Goal: Task Accomplishment & Management: Manage account settings

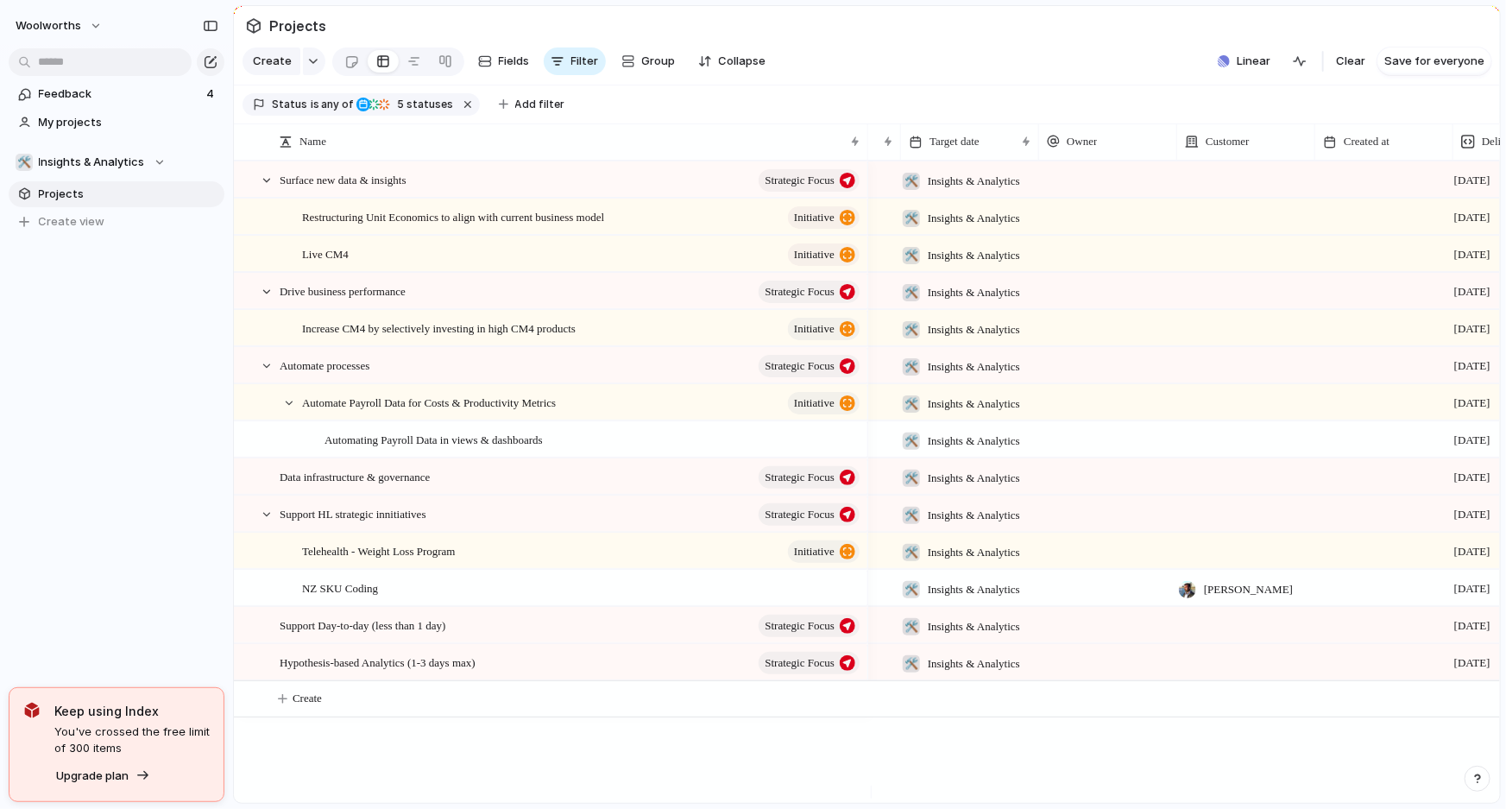
scroll to position [0, 121]
click at [1060, 224] on div at bounding box center [1106, 215] width 138 height 35
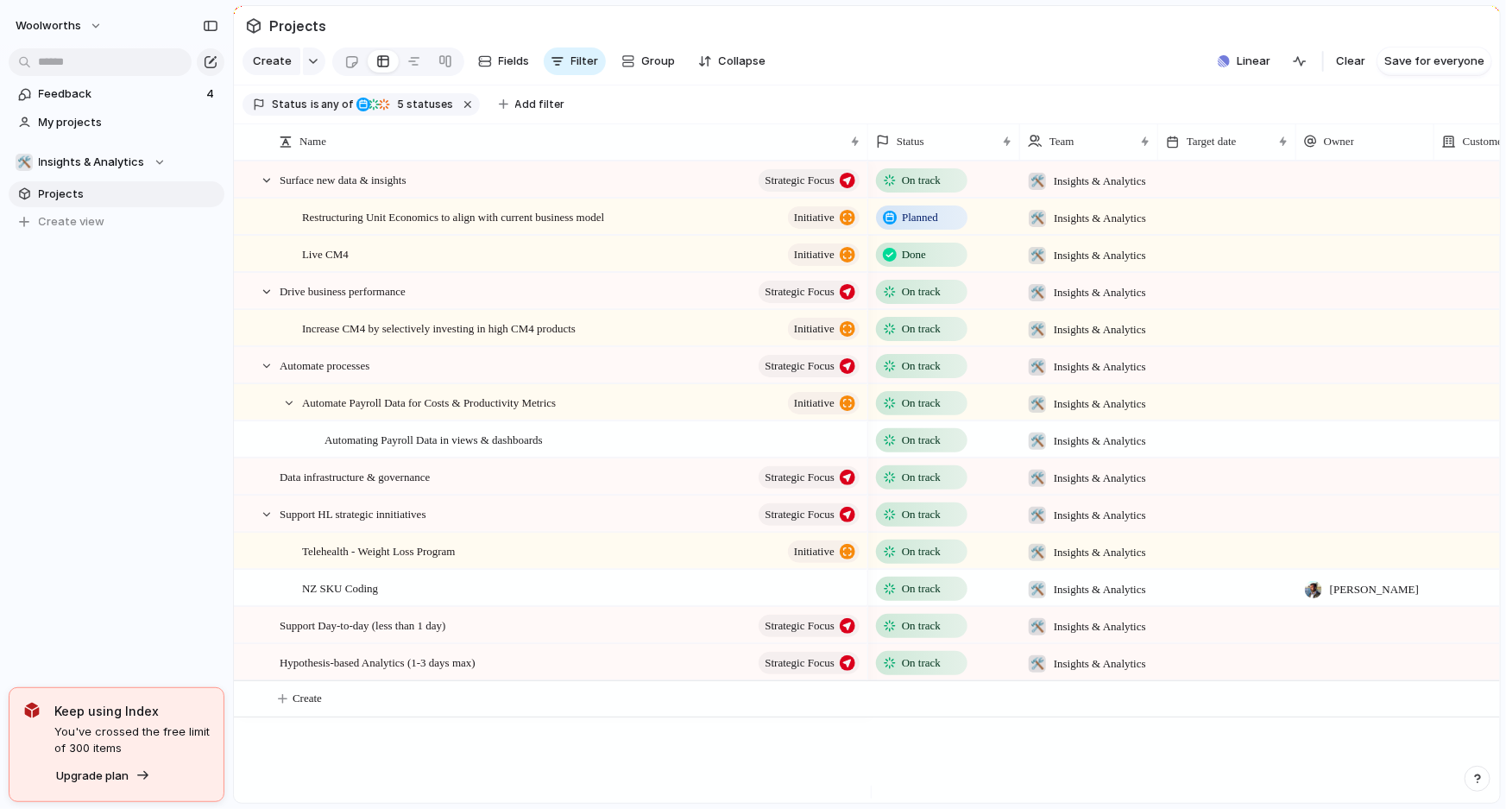
click at [1239, 232] on div at bounding box center [1227, 215] width 138 height 35
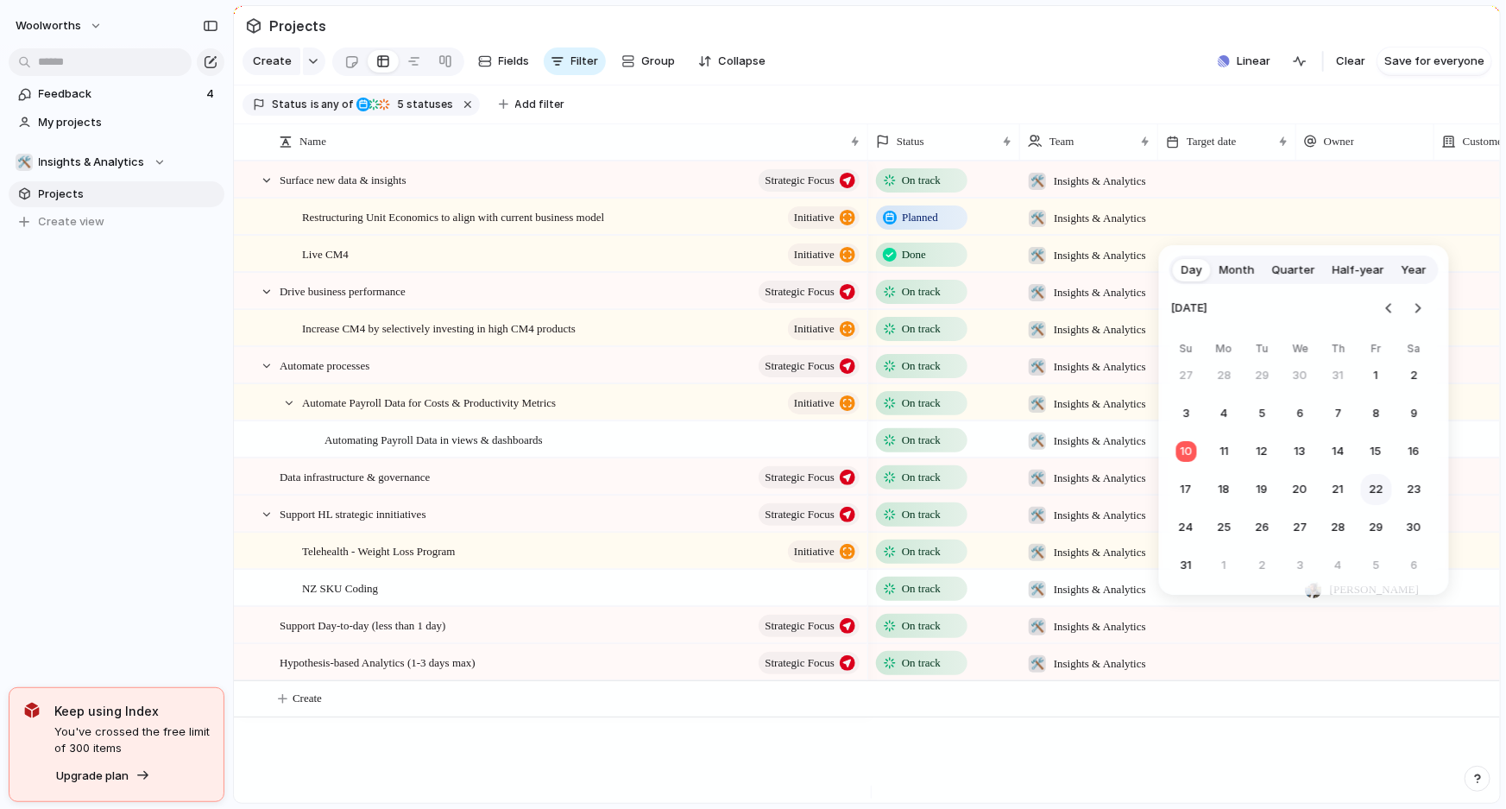
click at [1381, 492] on button "22" at bounding box center [1376, 489] width 31 height 31
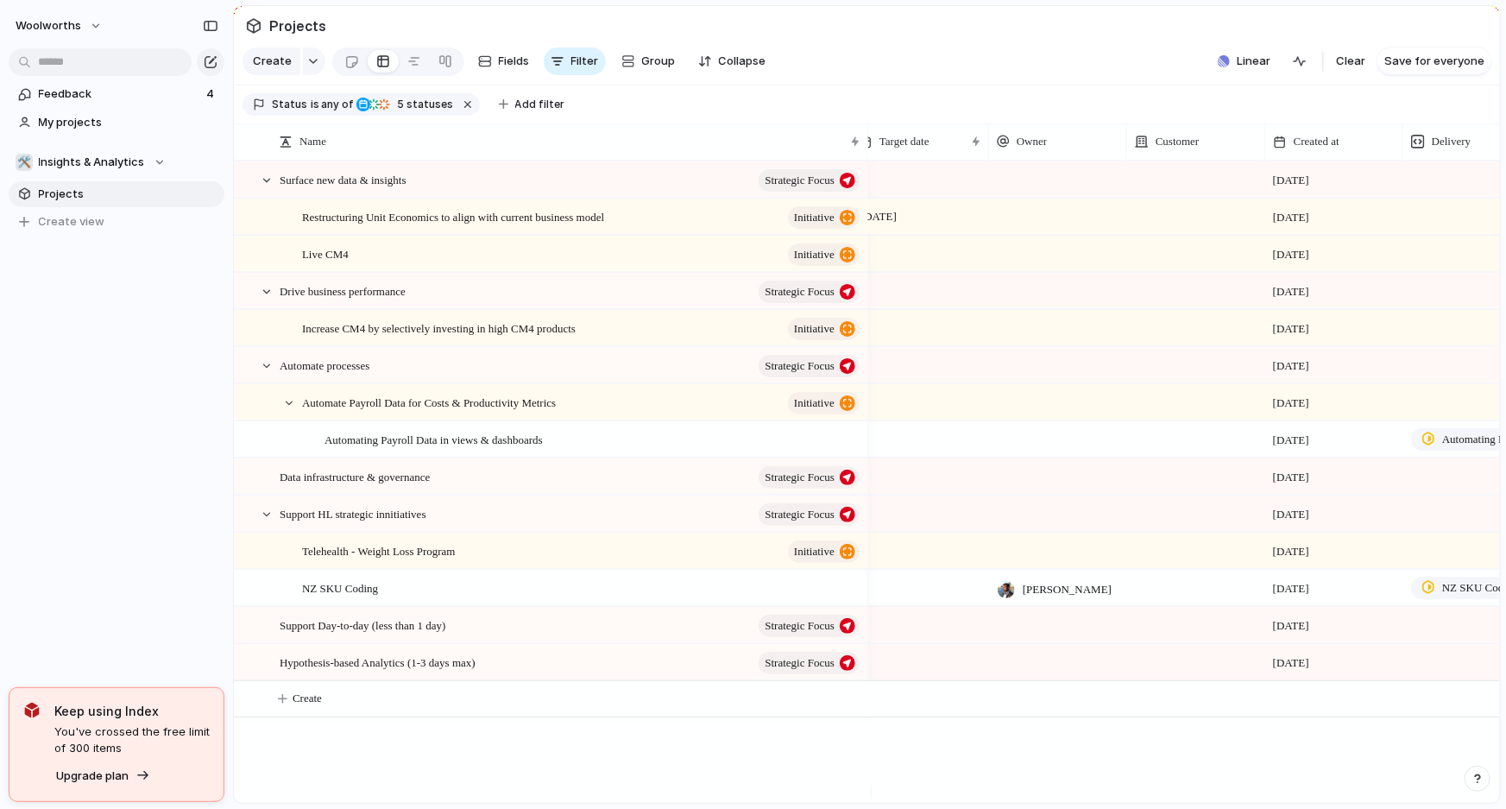
click at [1011, 224] on div at bounding box center [1058, 215] width 138 height 35
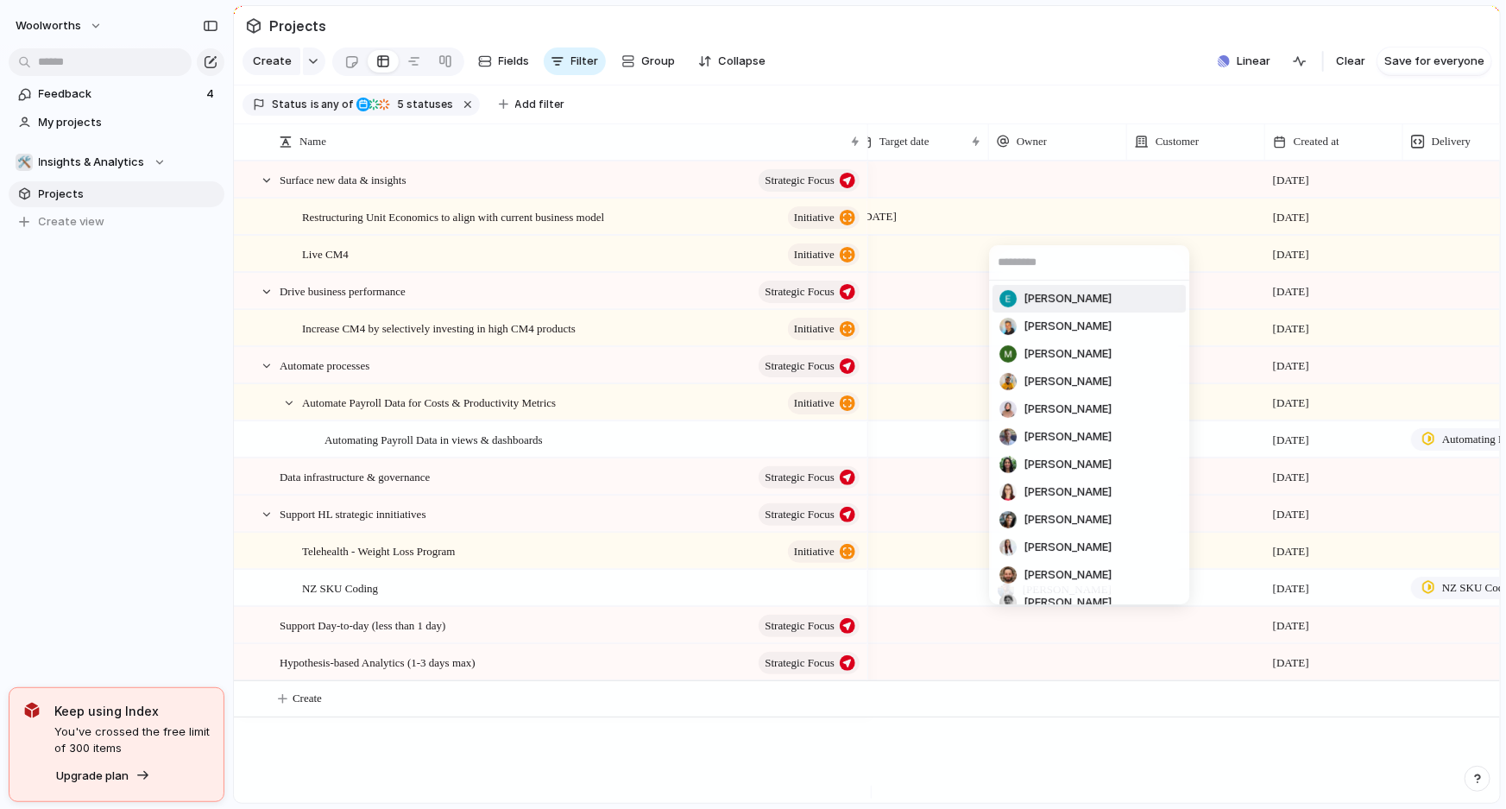
click at [1033, 102] on div "Ella Kerney Lachlan Fraser-Bell Michael du Plessis Mani Janarthanam Monica Flor…" at bounding box center [753, 404] width 1506 height 809
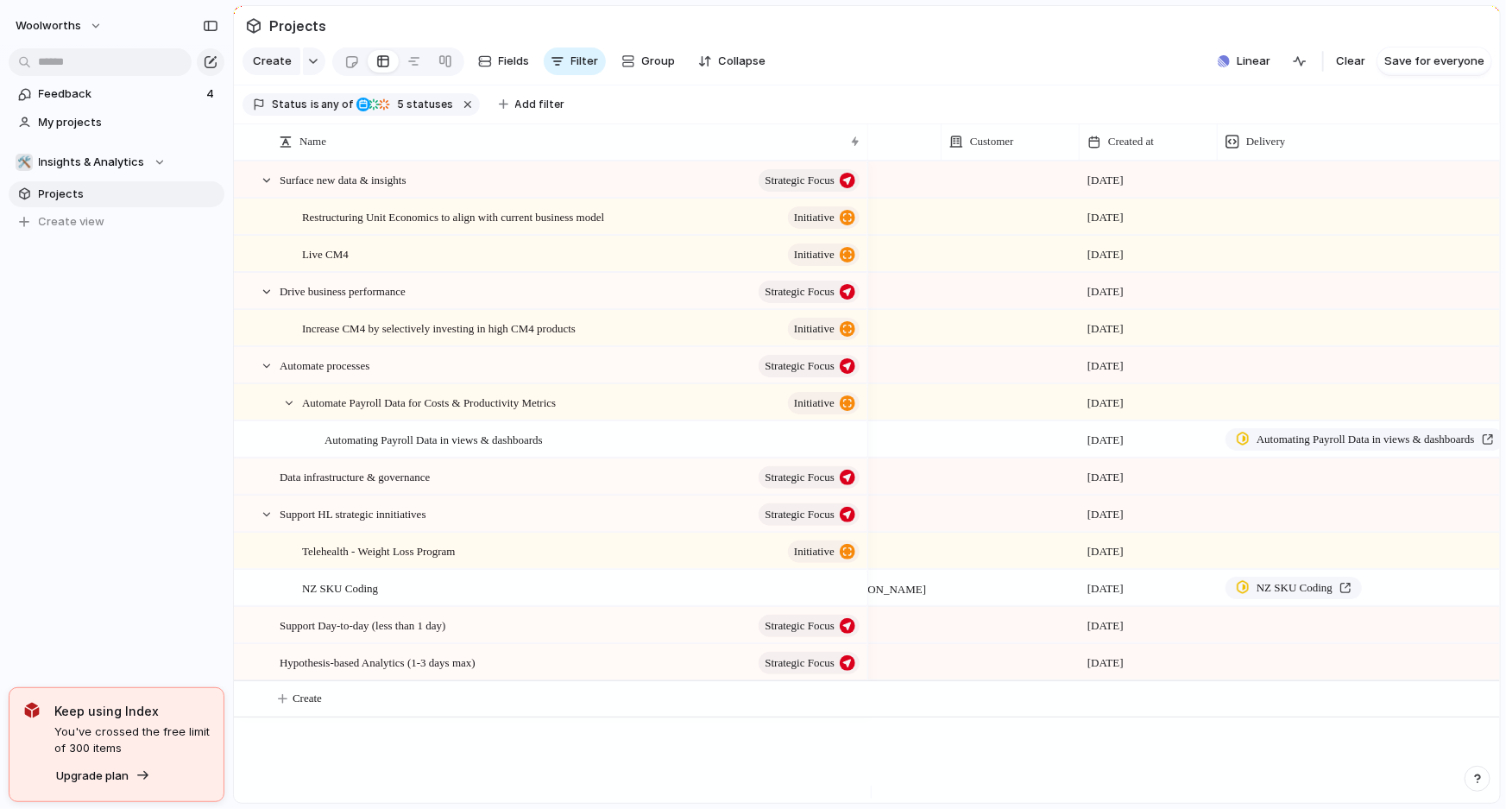
scroll to position [0, 572]
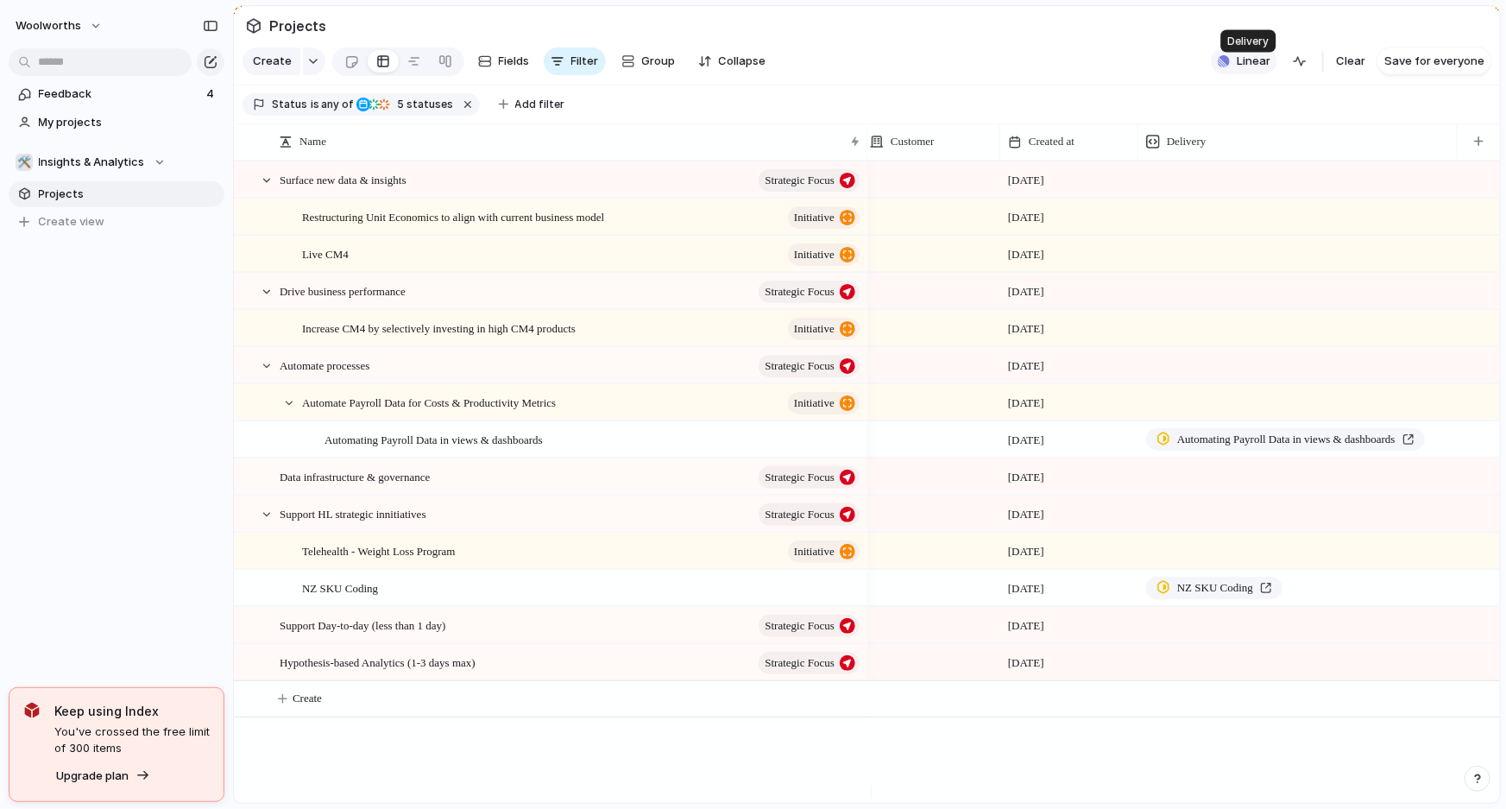
click at [1250, 63] on span "Linear" at bounding box center [1253, 61] width 34 height 17
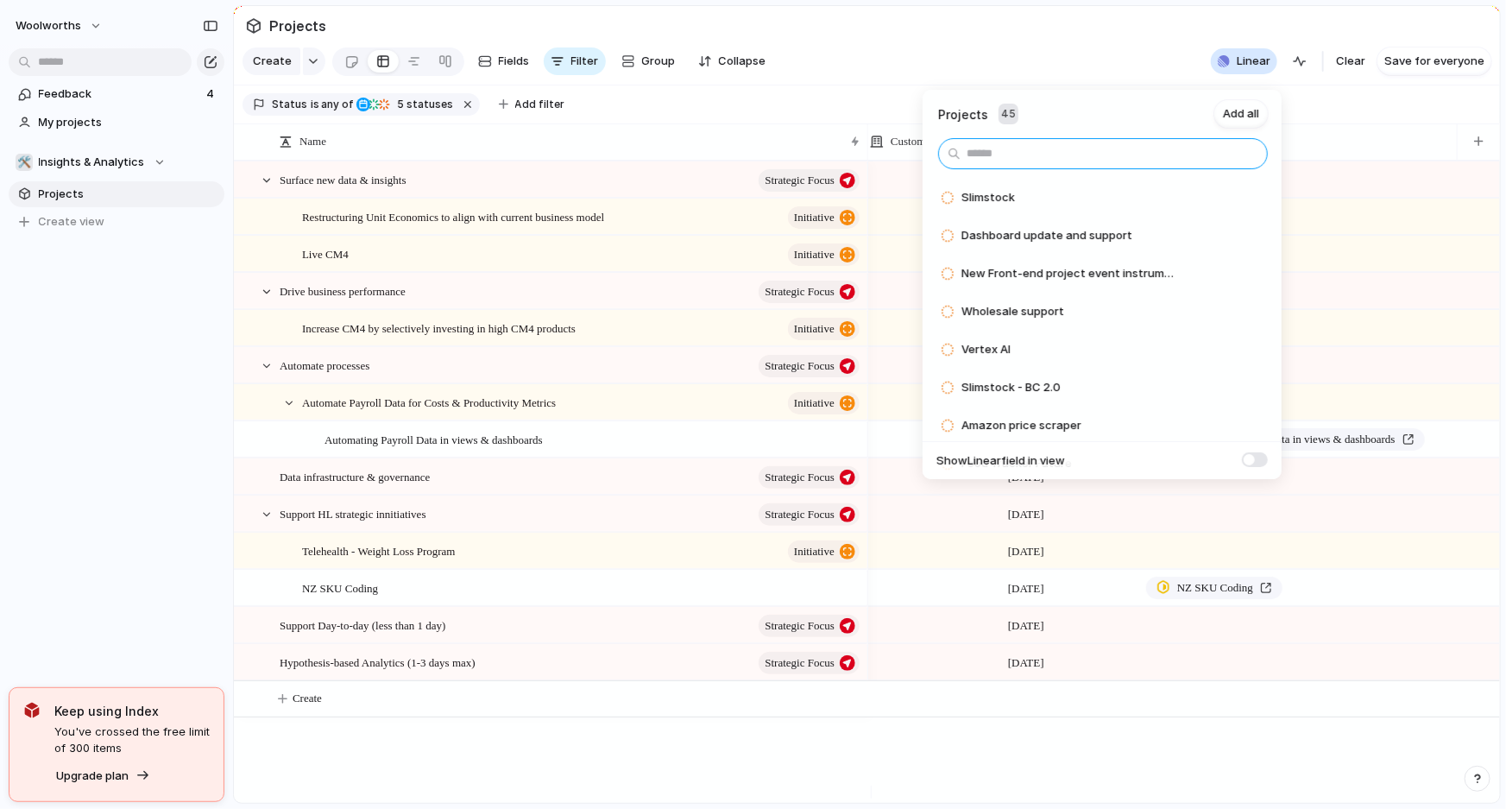
click at [972, 155] on input "text" at bounding box center [1103, 153] width 330 height 31
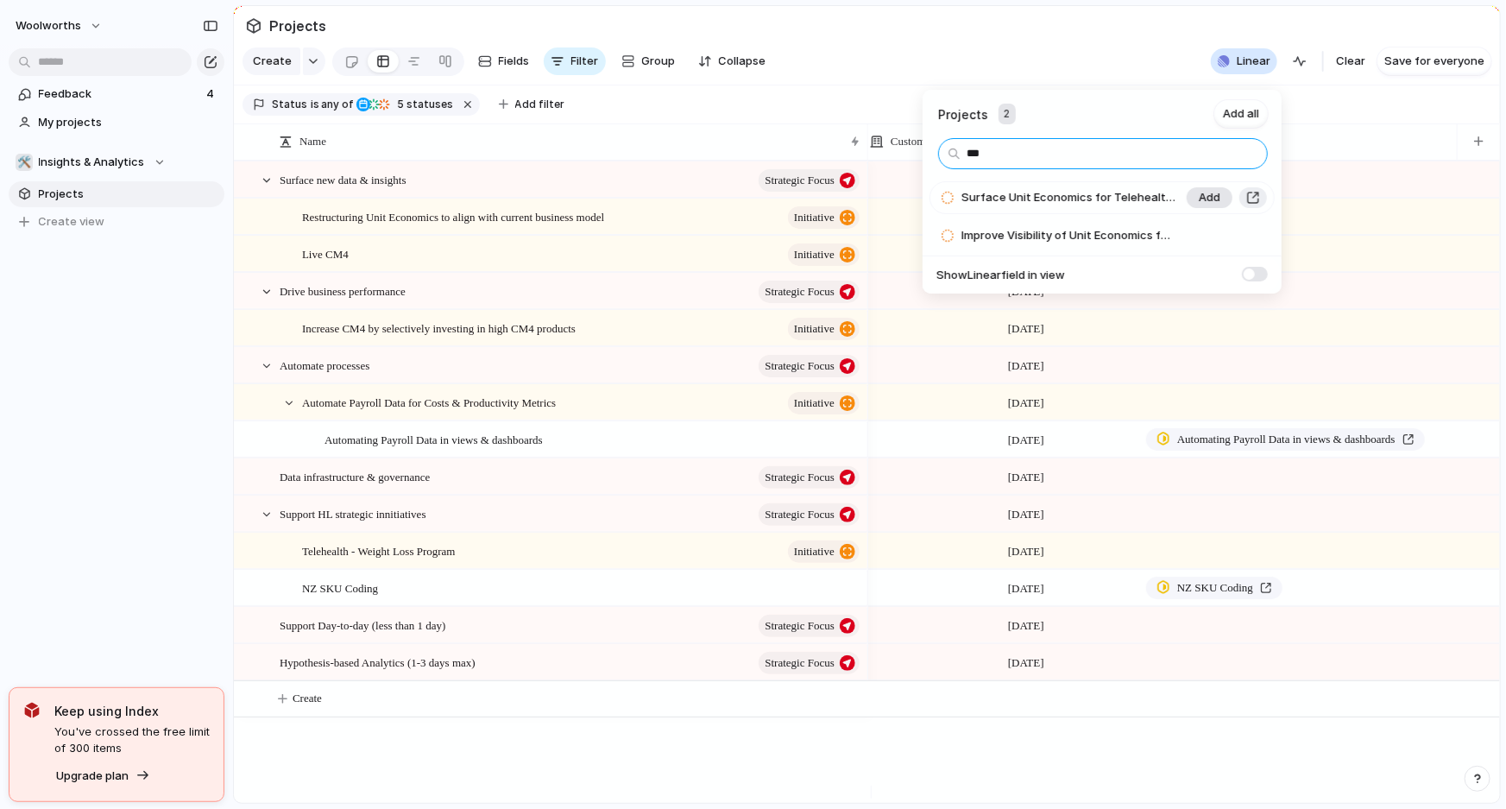
type input "***"
click at [1205, 199] on span "Add" at bounding box center [1210, 197] width 22 height 17
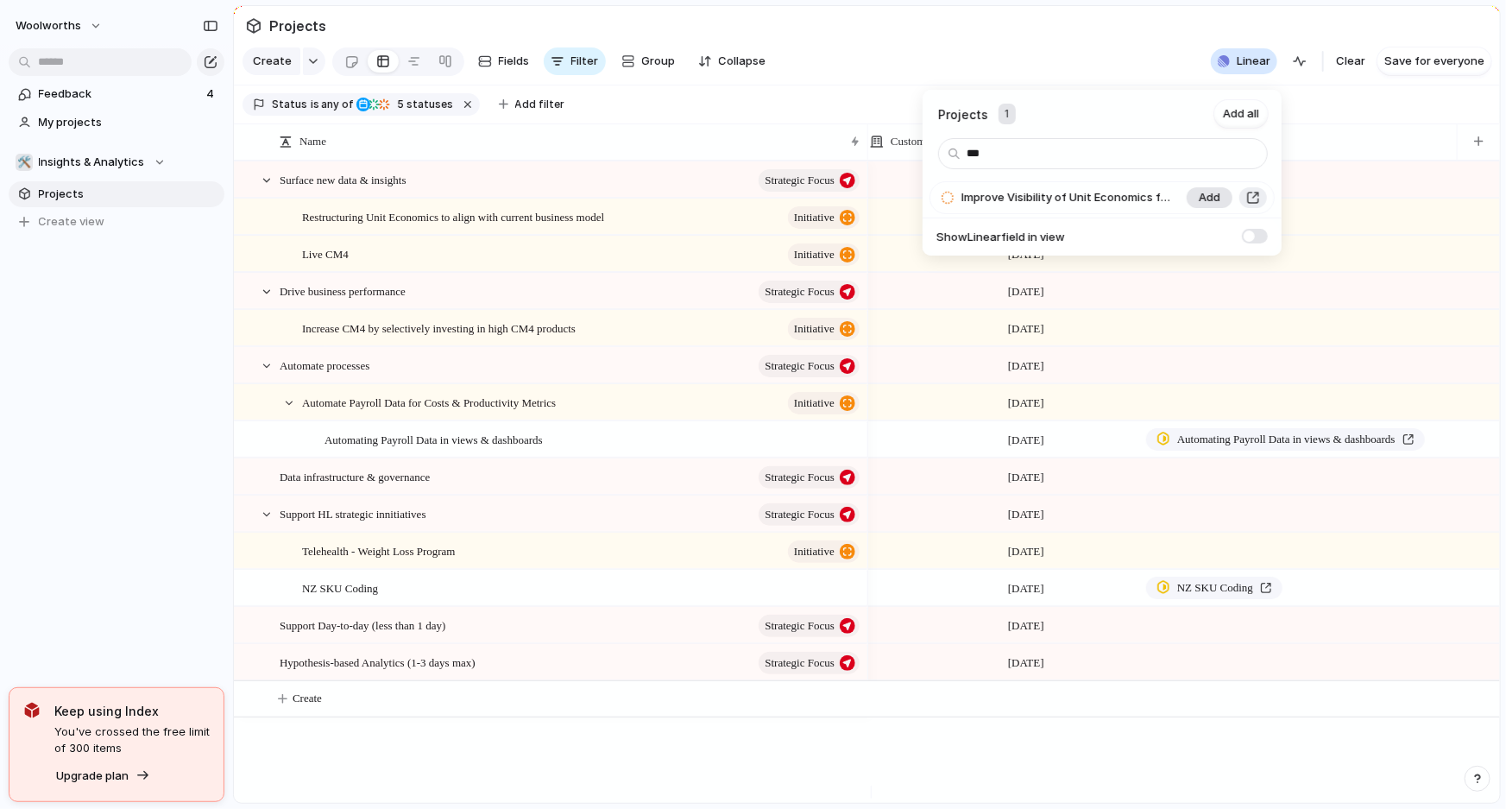
click at [1199, 198] on span "Add" at bounding box center [1210, 197] width 22 height 17
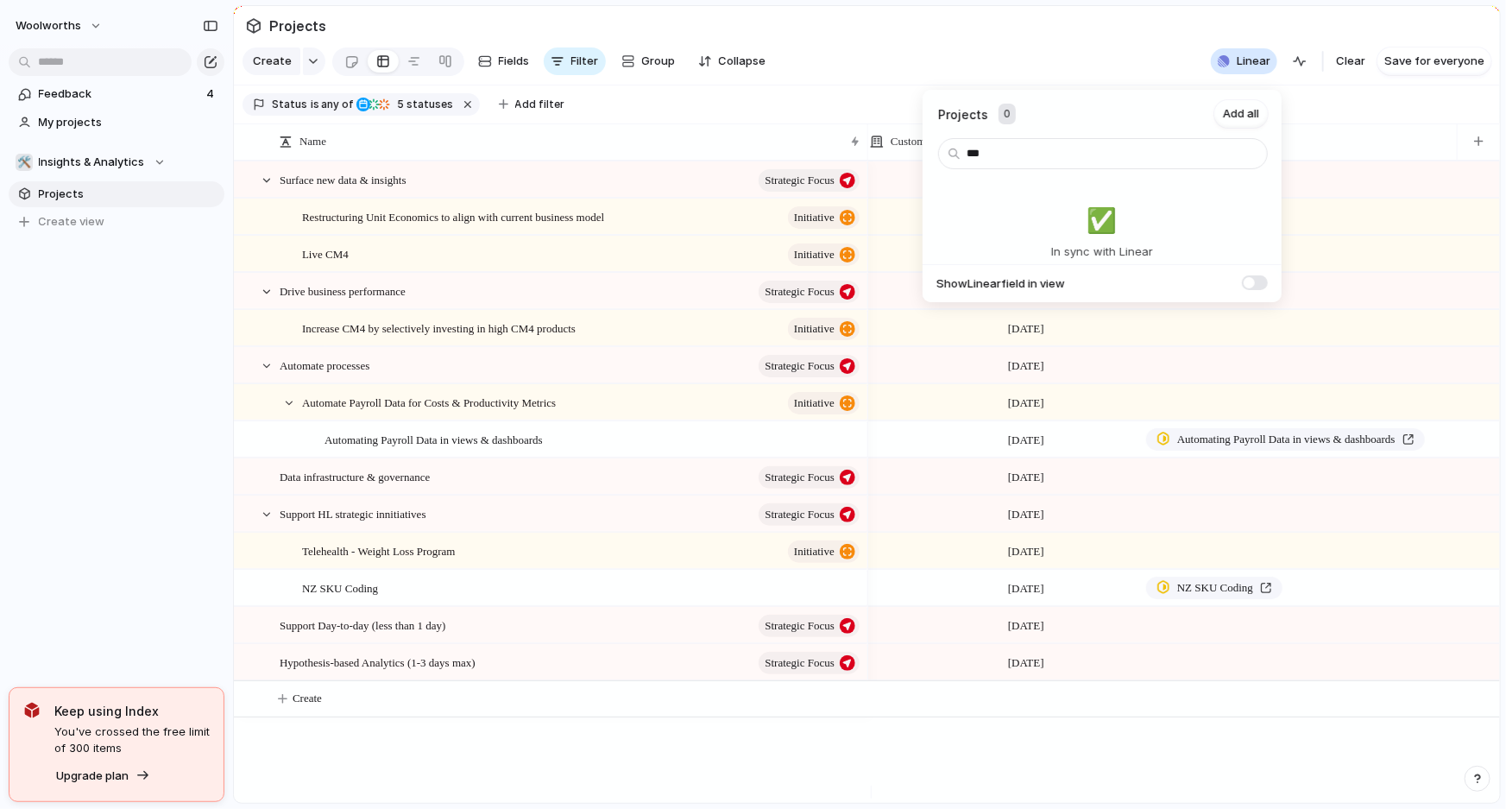
click at [880, 85] on div "Projects 0 Add all *** ✅️ In sync with Linear Show Linear field in view" at bounding box center [753, 404] width 1506 height 809
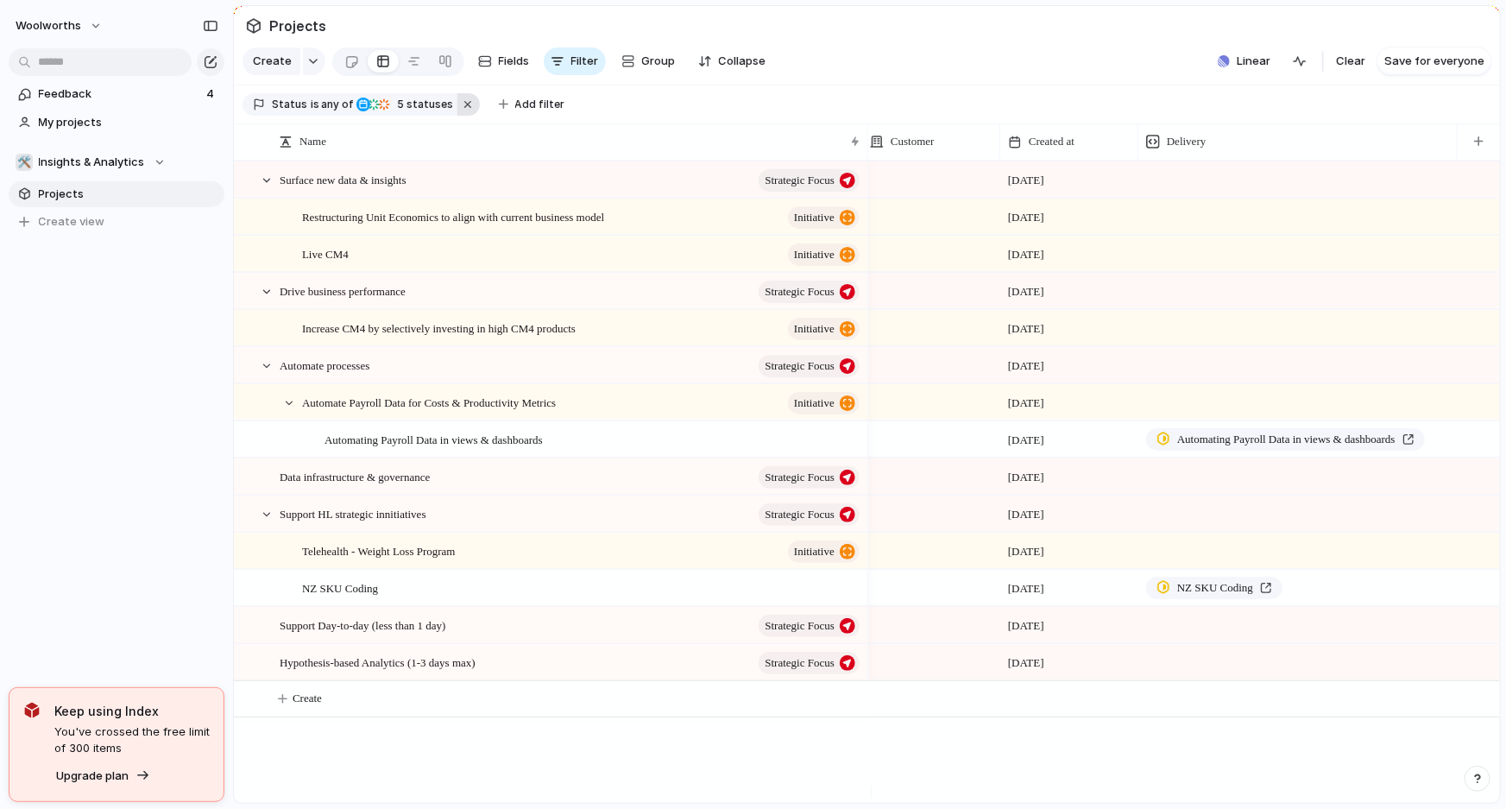
click at [457, 108] on button "button" at bounding box center [468, 104] width 22 height 22
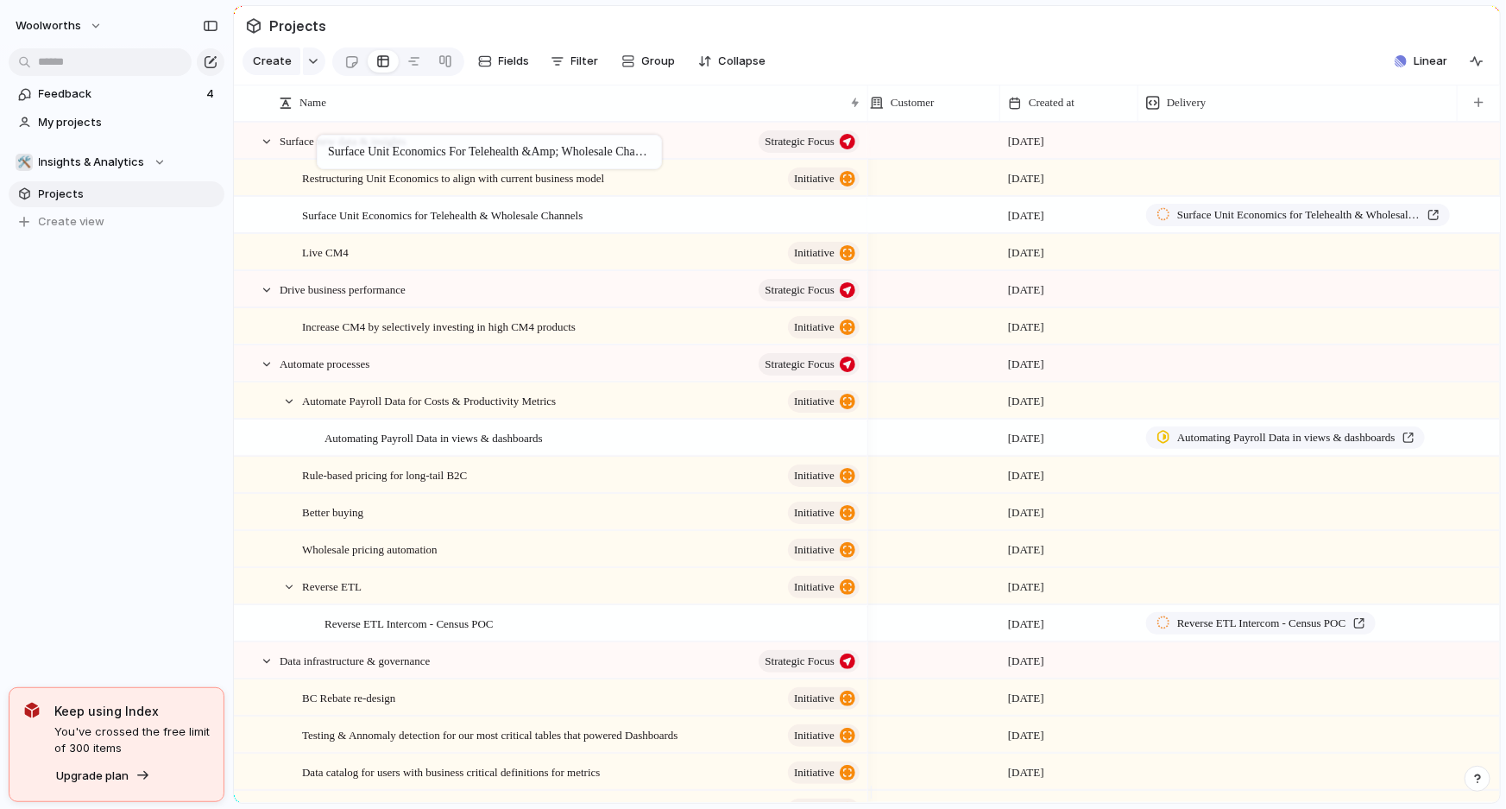
scroll to position [0, 0]
drag, startPoint x: 388, startPoint y: 708, endPoint x: 343, endPoint y: 198, distance: 511.1
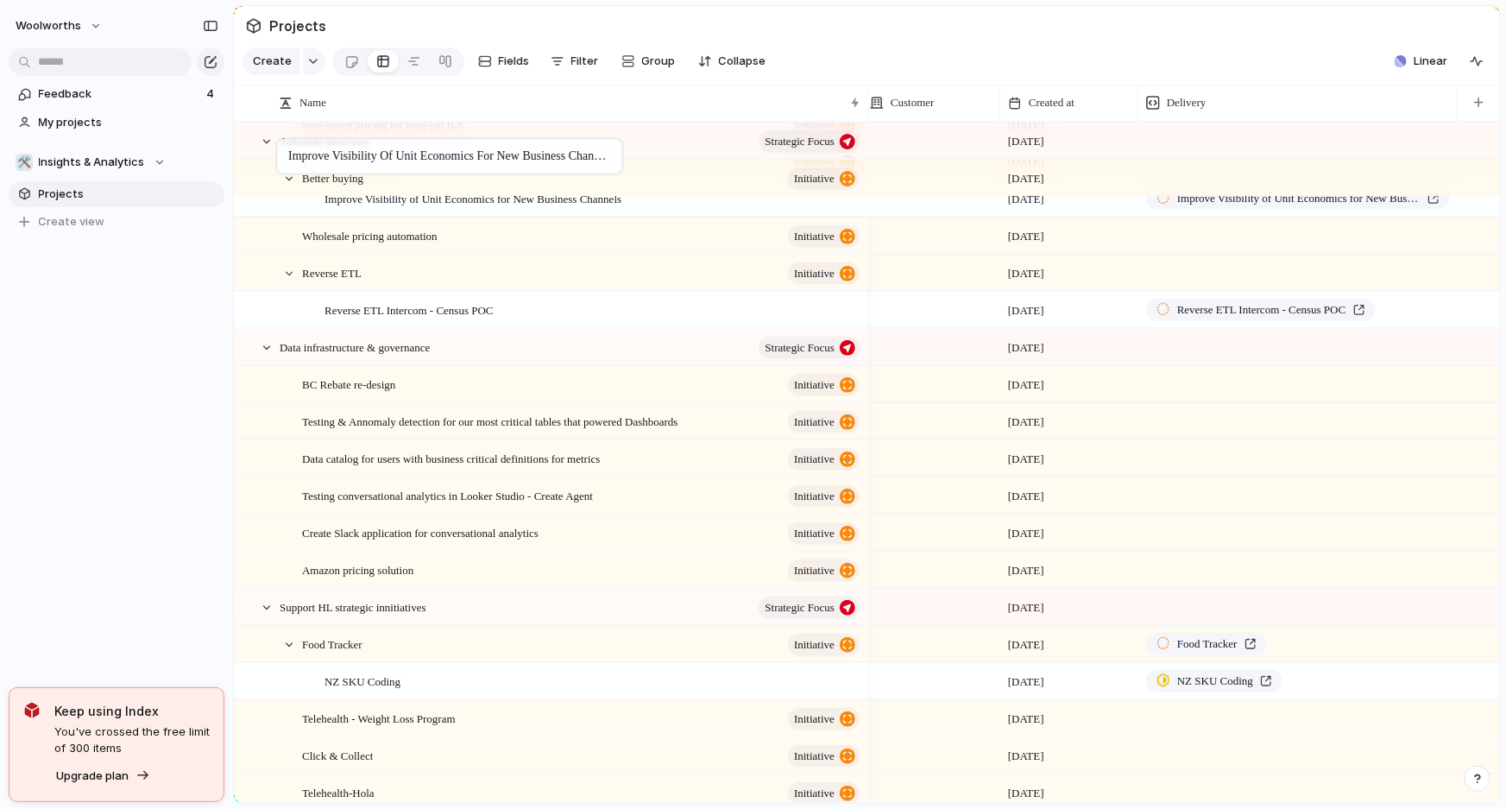
scroll to position [281, 0]
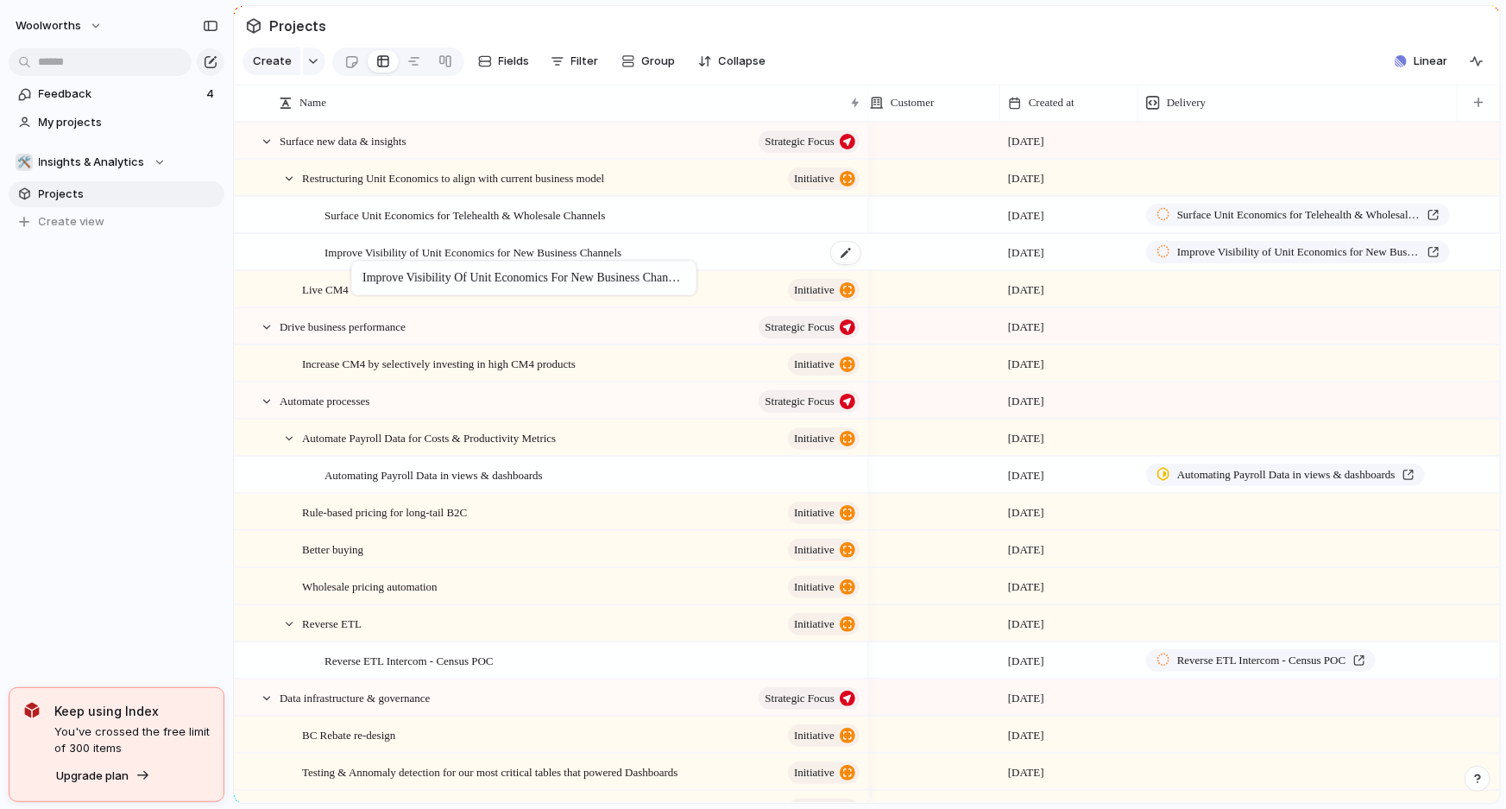
drag, startPoint x: 376, startPoint y: 744, endPoint x: 357, endPoint y: 261, distance: 483.6
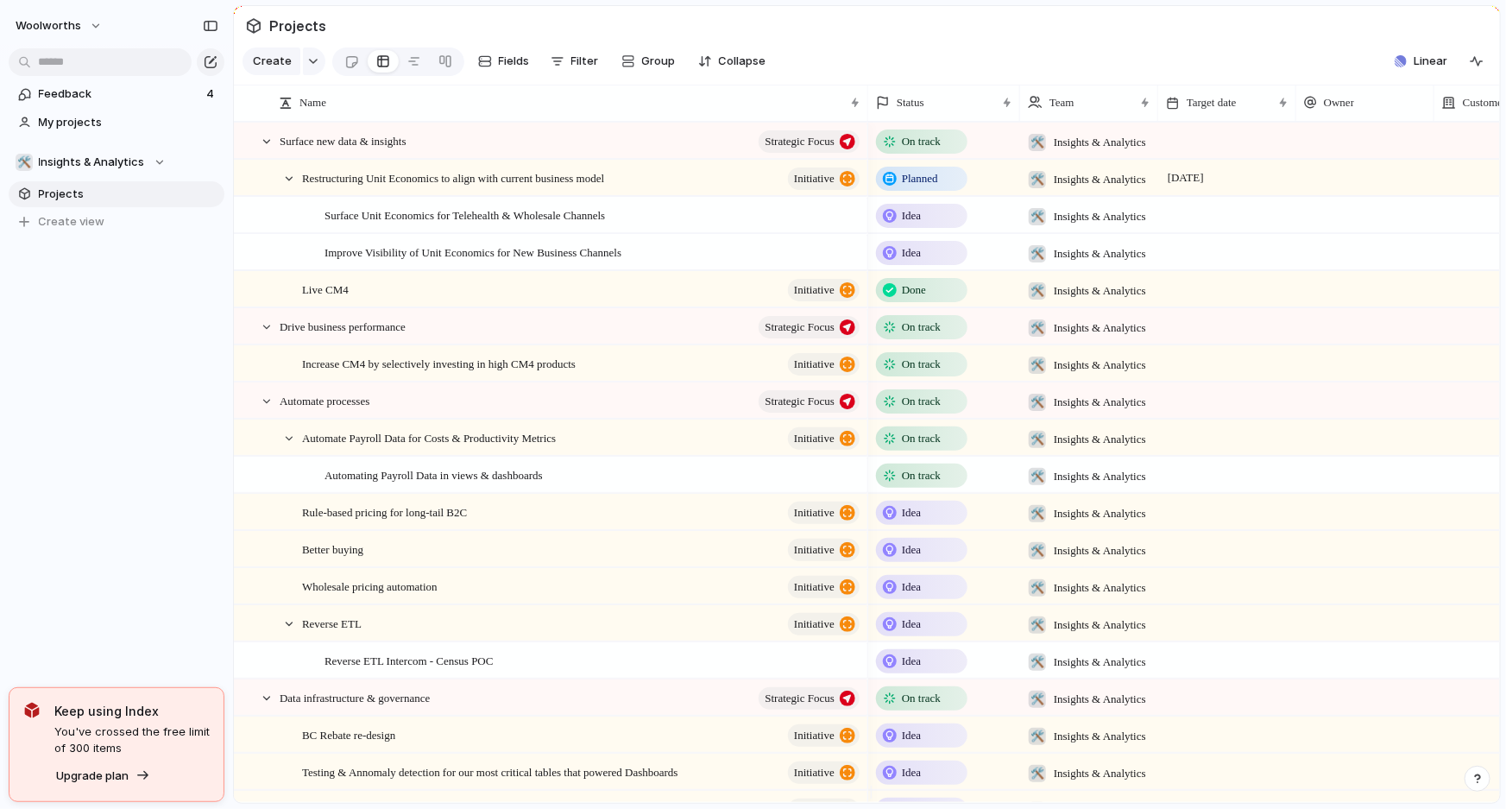
click at [921, 224] on span "Idea" at bounding box center [911, 215] width 19 height 17
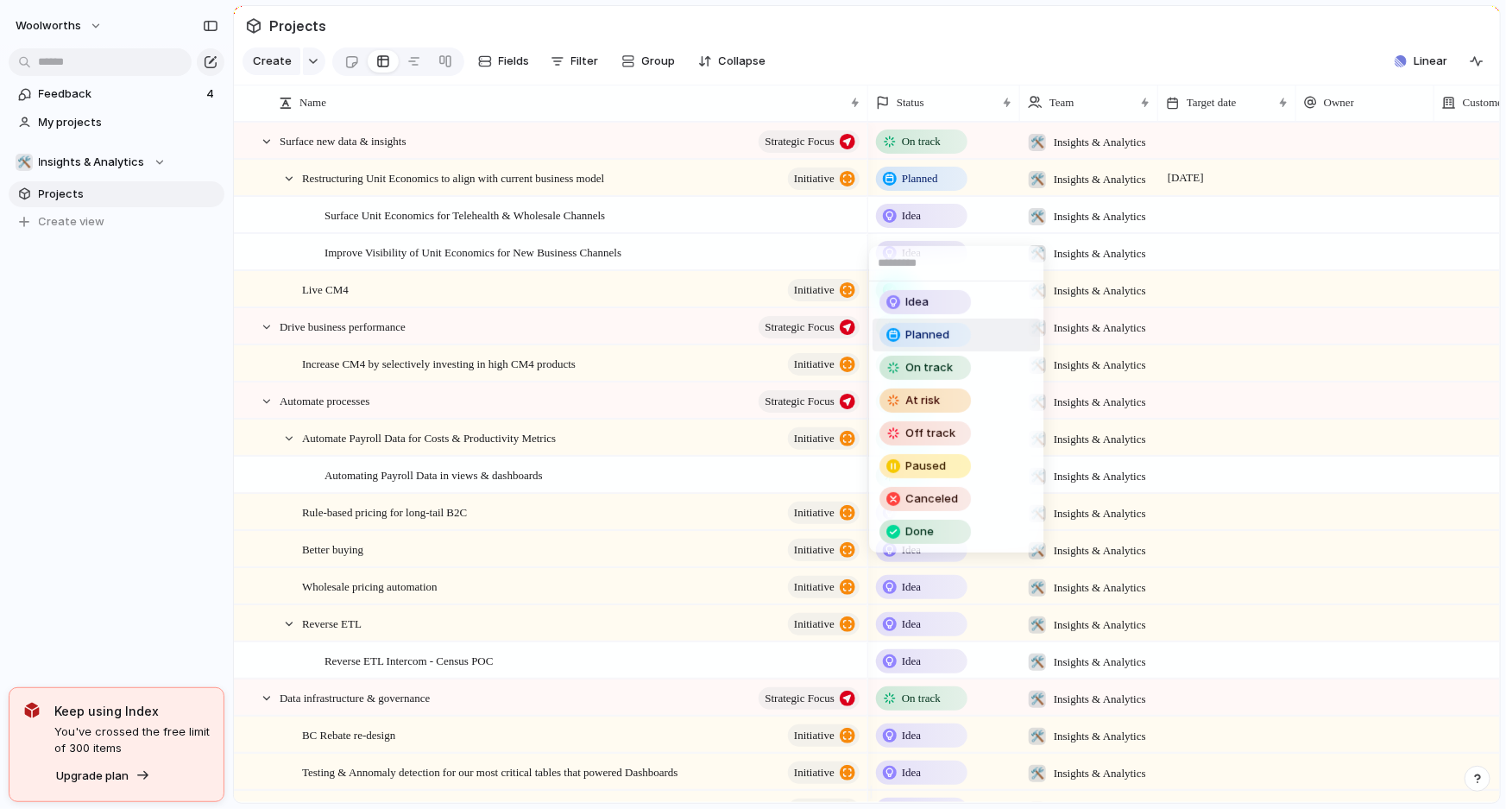
click at [982, 335] on li "Planned" at bounding box center [955, 334] width 167 height 33
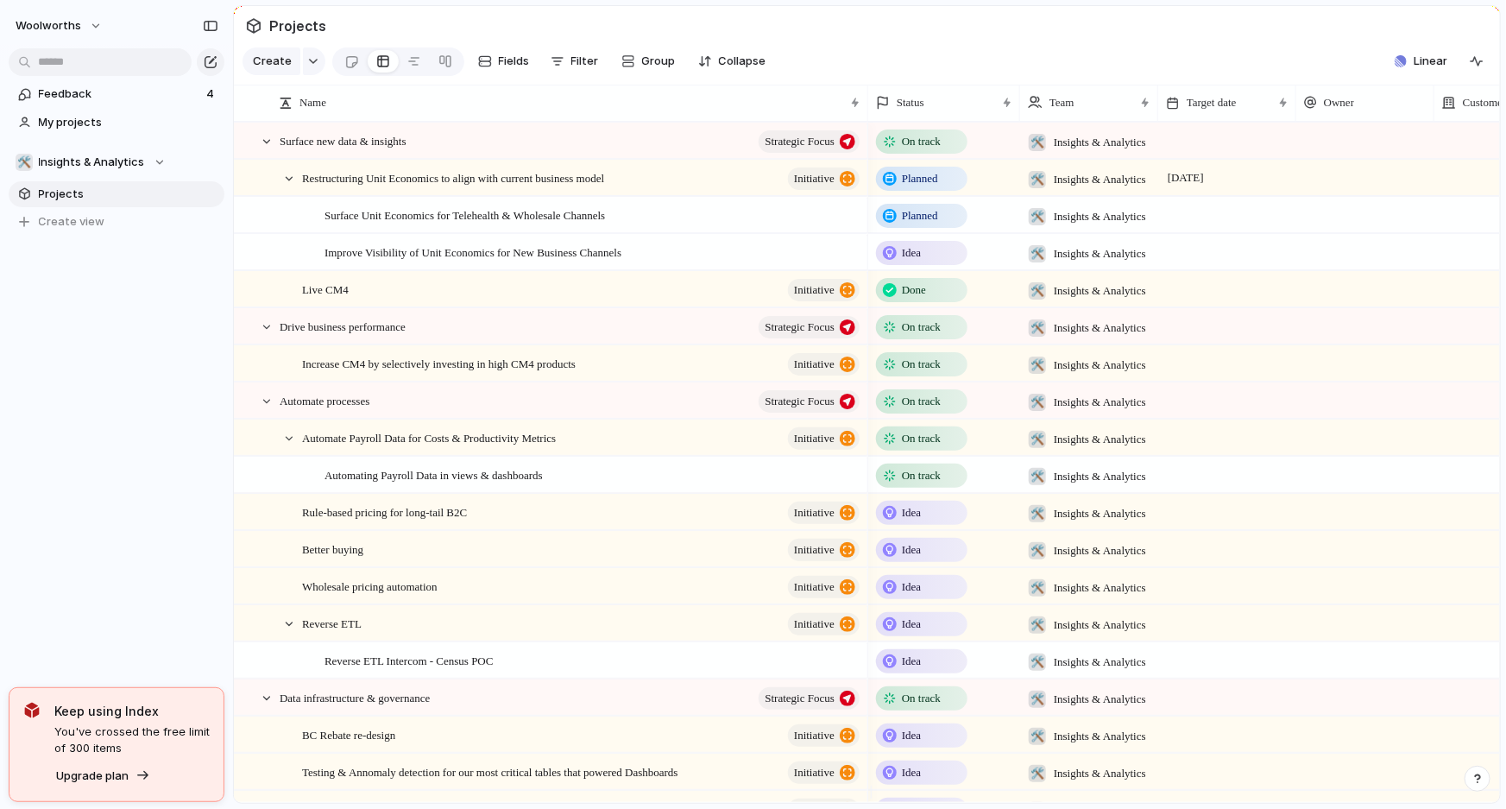
click at [934, 263] on div "Idea" at bounding box center [922, 252] width 88 height 21
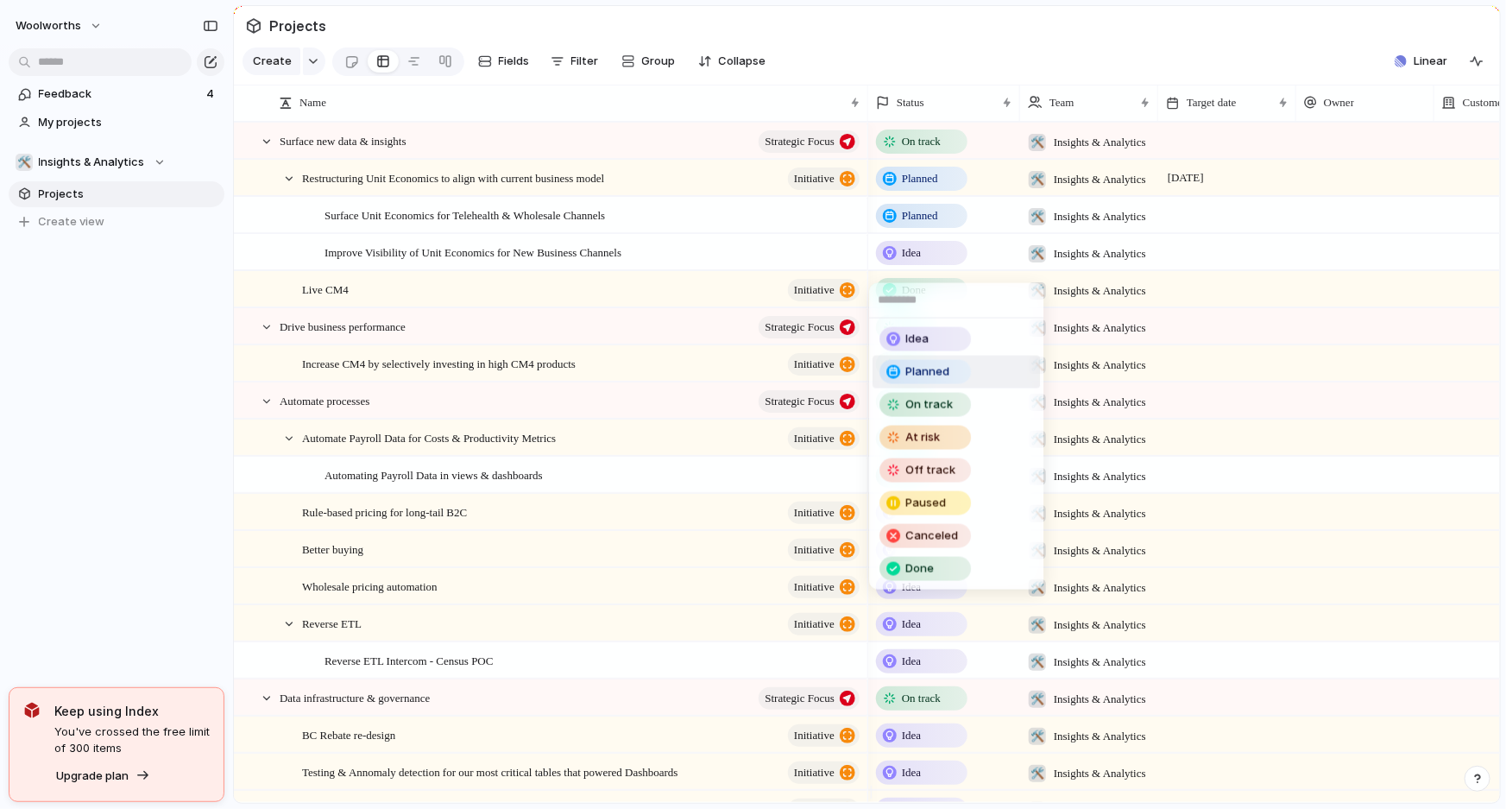
click at [935, 367] on span "Planned" at bounding box center [927, 371] width 44 height 17
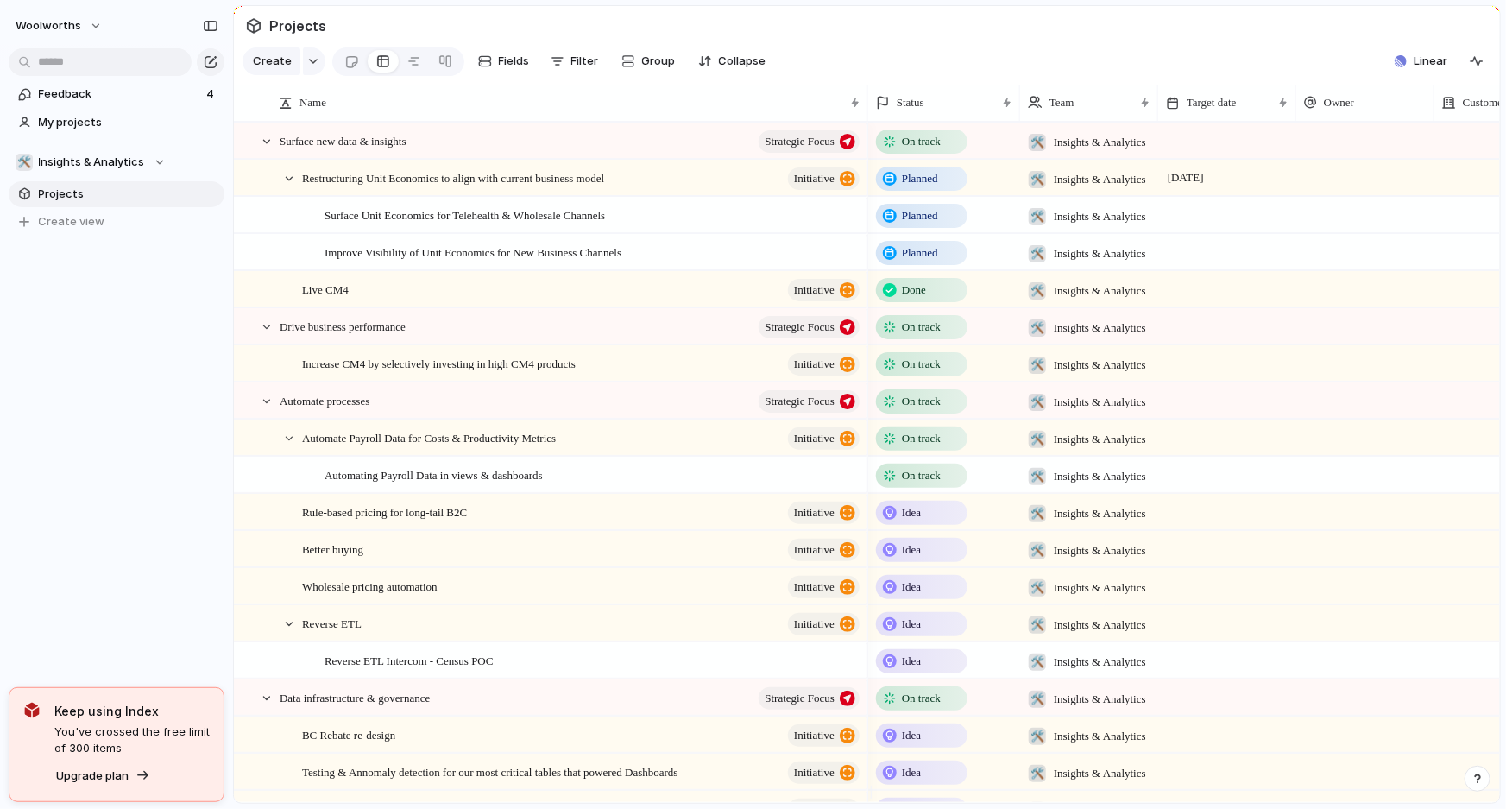
click at [914, 484] on span "On track" at bounding box center [921, 475] width 39 height 17
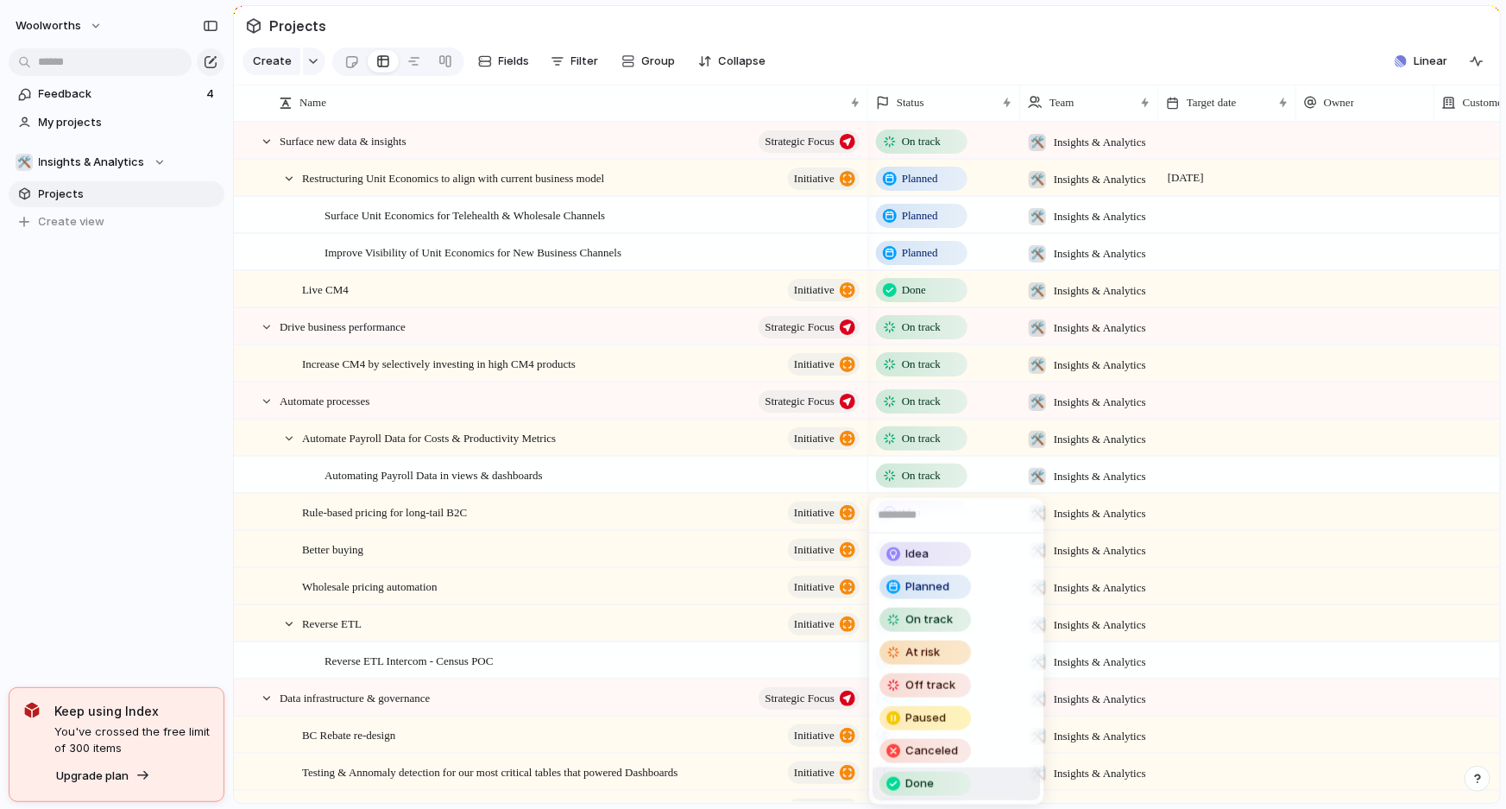
click at [984, 796] on li "Done" at bounding box center [955, 783] width 167 height 33
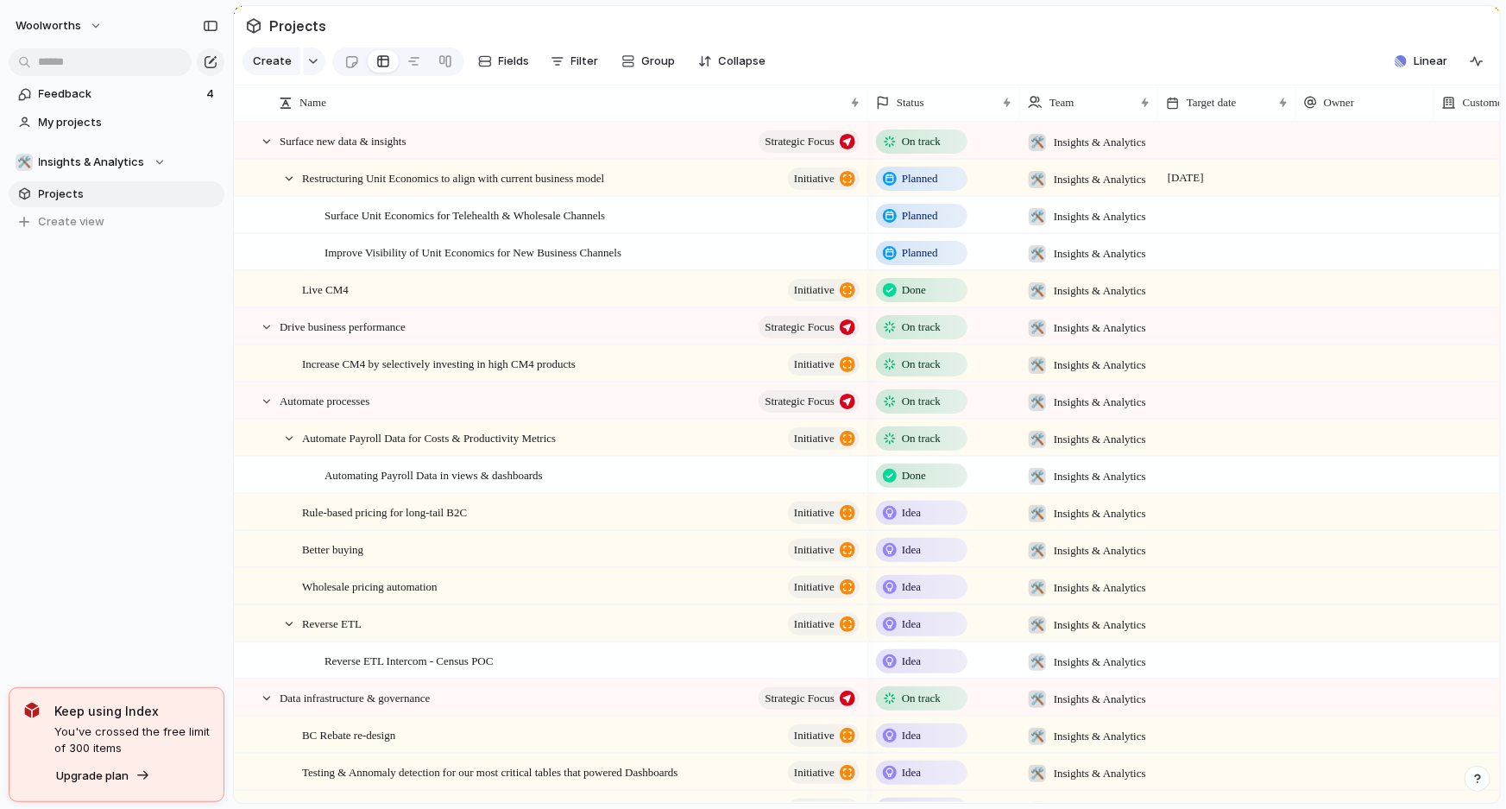
click at [904, 447] on span "On track" at bounding box center [921, 438] width 39 height 17
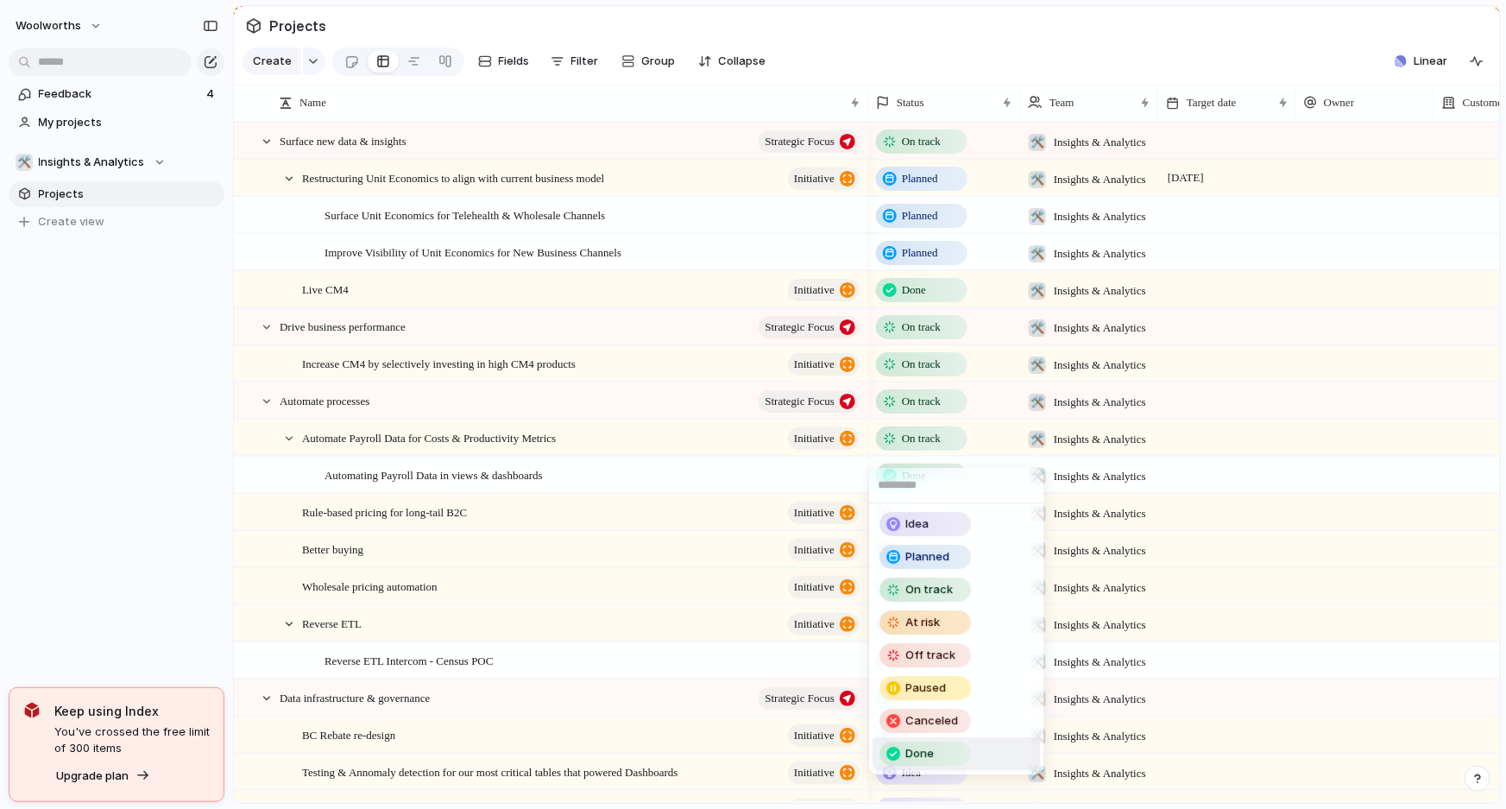
click at [979, 758] on li "Done" at bounding box center [955, 753] width 167 height 33
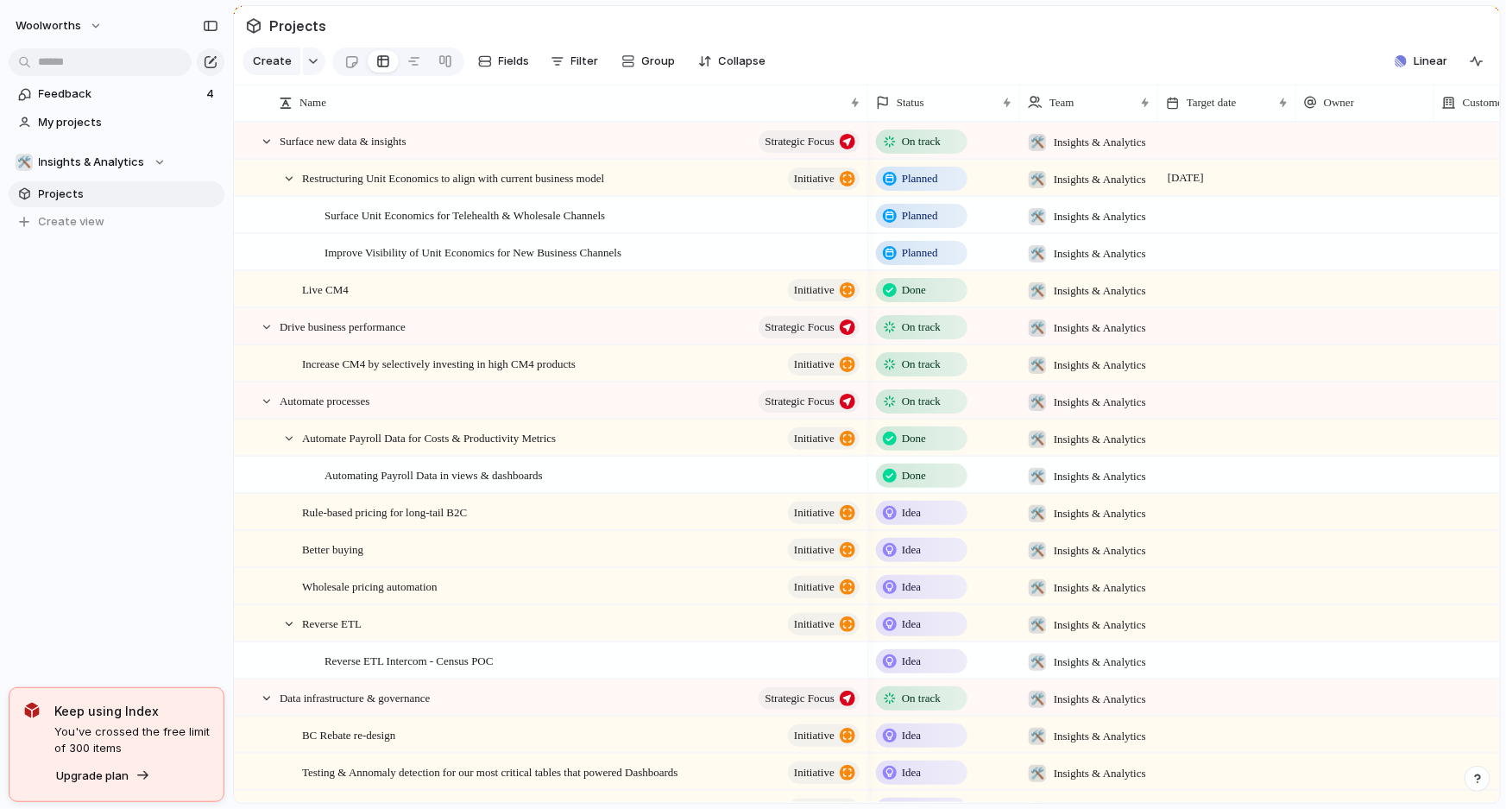
click at [1196, 487] on div at bounding box center [1227, 473] width 138 height 35
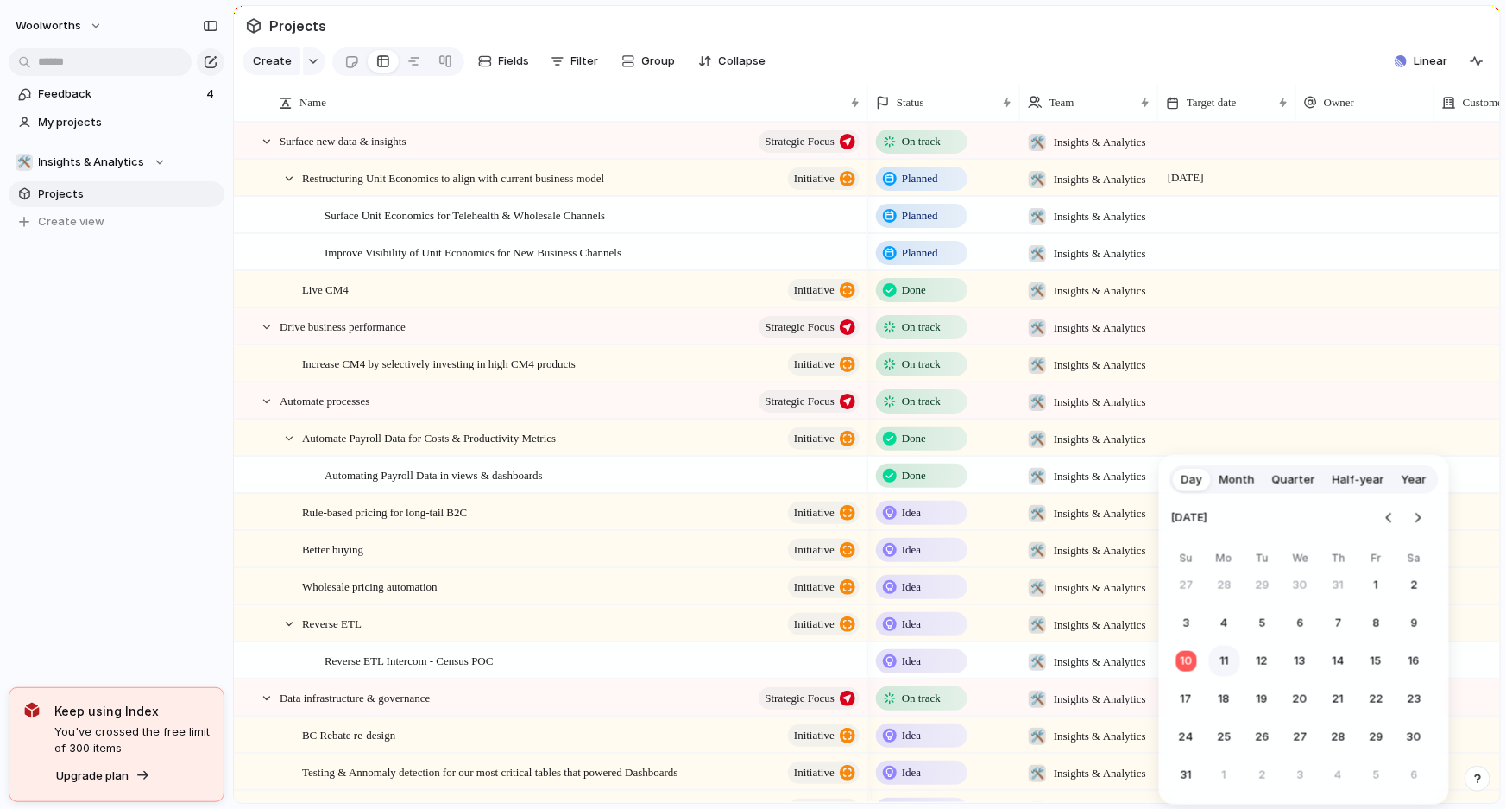
click at [1217, 664] on button "11" at bounding box center [1224, 660] width 31 height 31
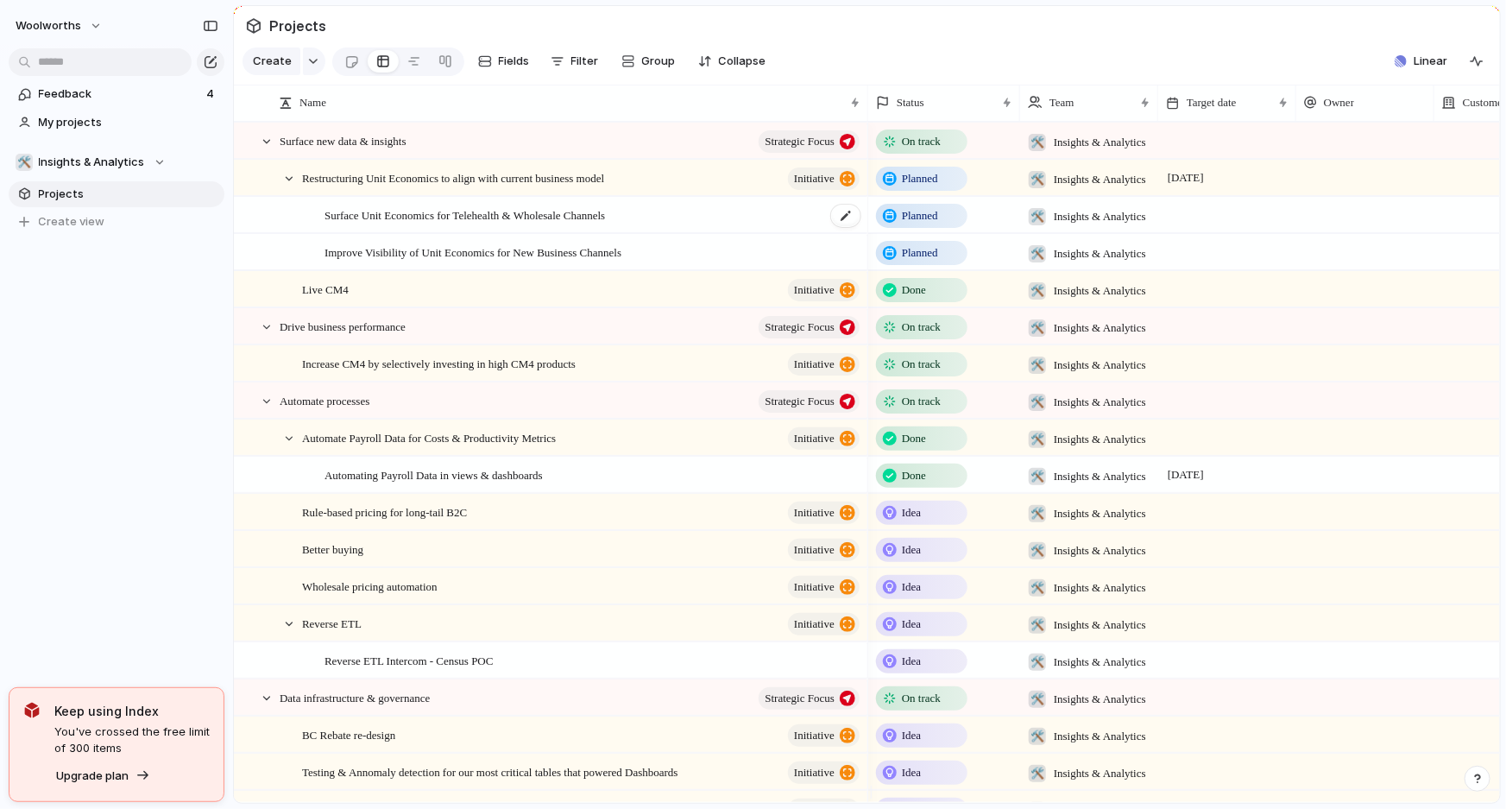
click at [605, 220] on span "Surface Unit Economics for Telehealth & Wholesale Channels" at bounding box center [464, 214] width 280 height 20
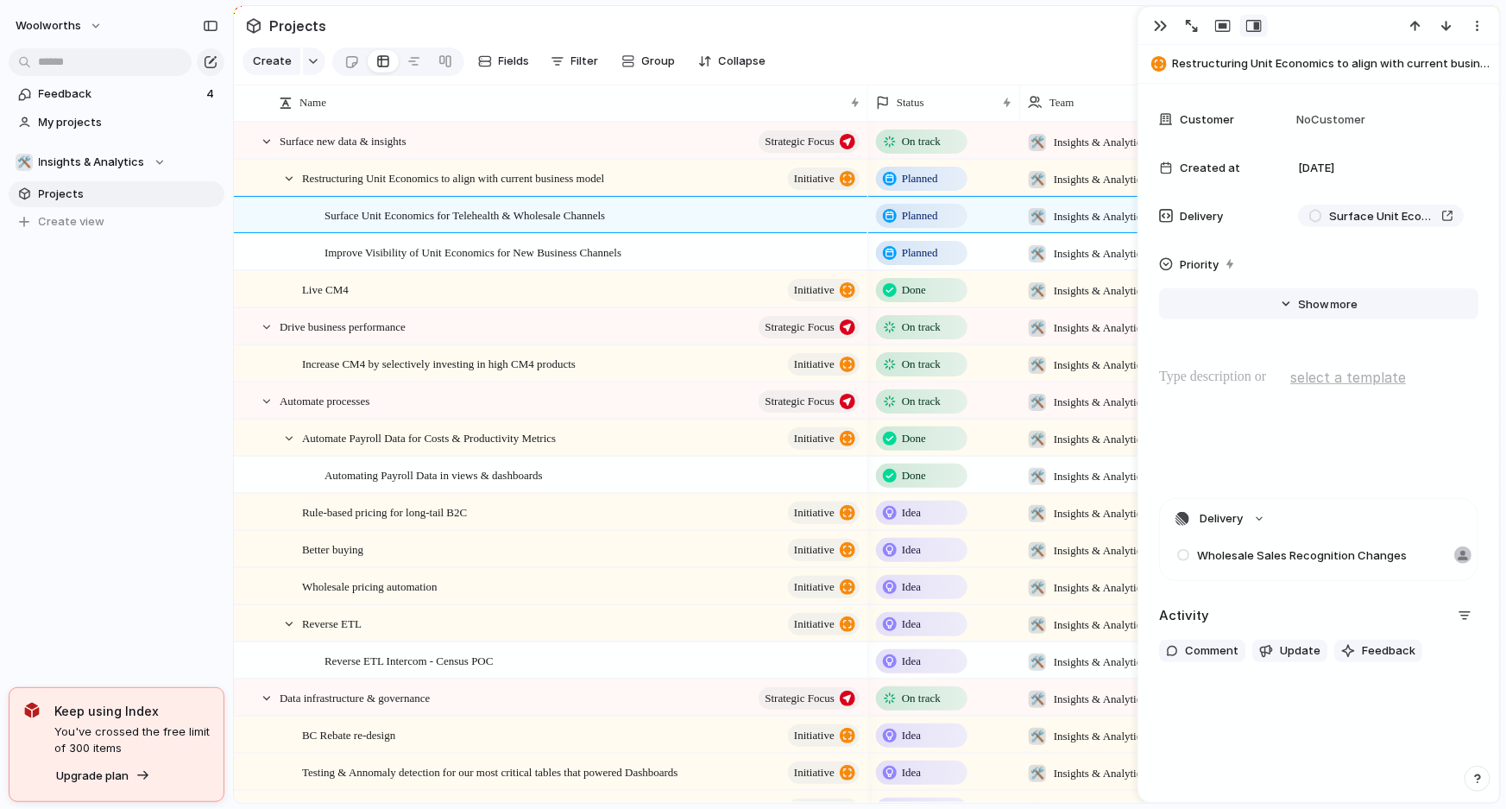
click at [1303, 293] on button "Hide Show more" at bounding box center [1318, 303] width 319 height 31
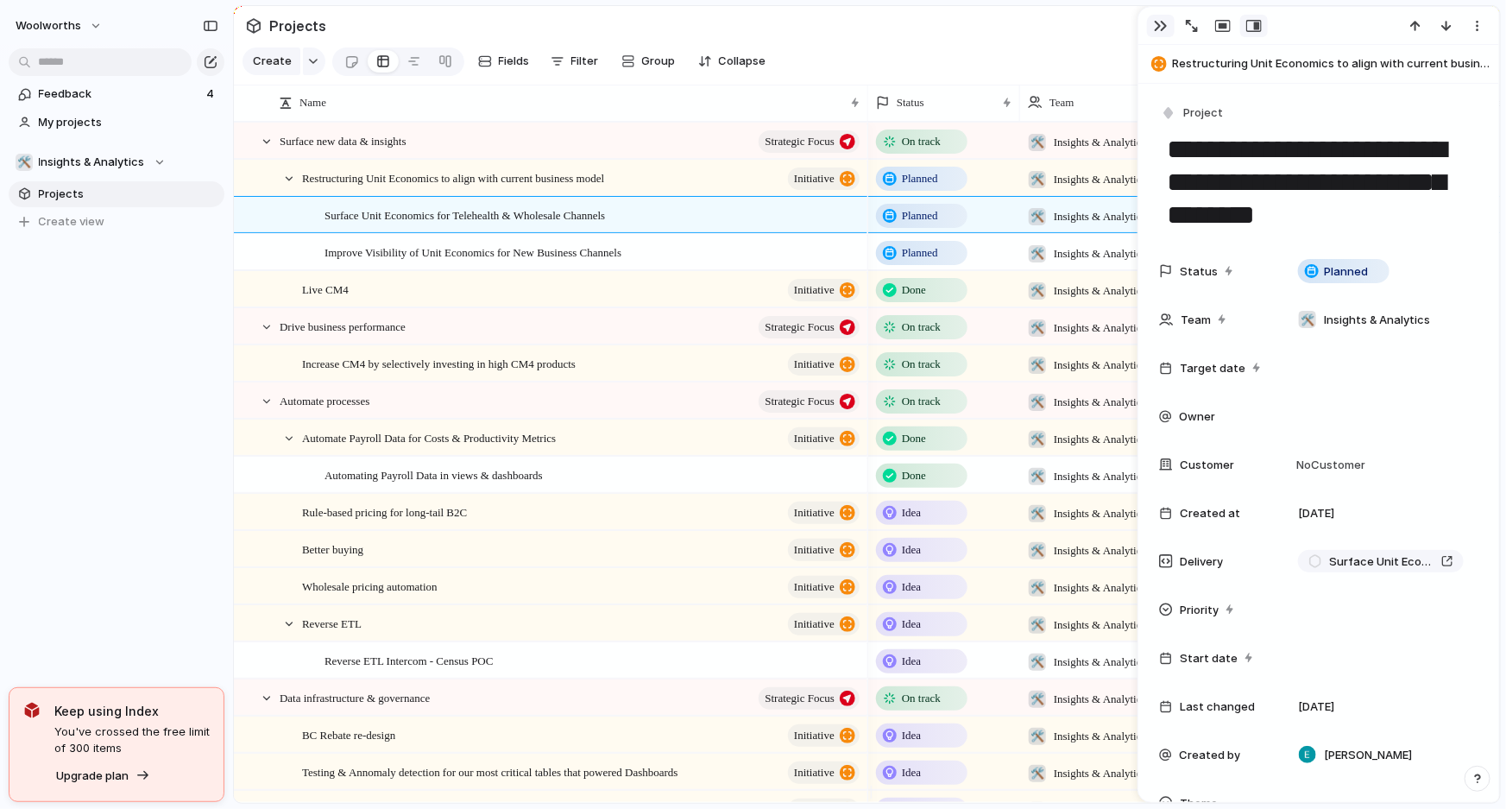
click at [1158, 28] on div "button" at bounding box center [1161, 26] width 14 height 14
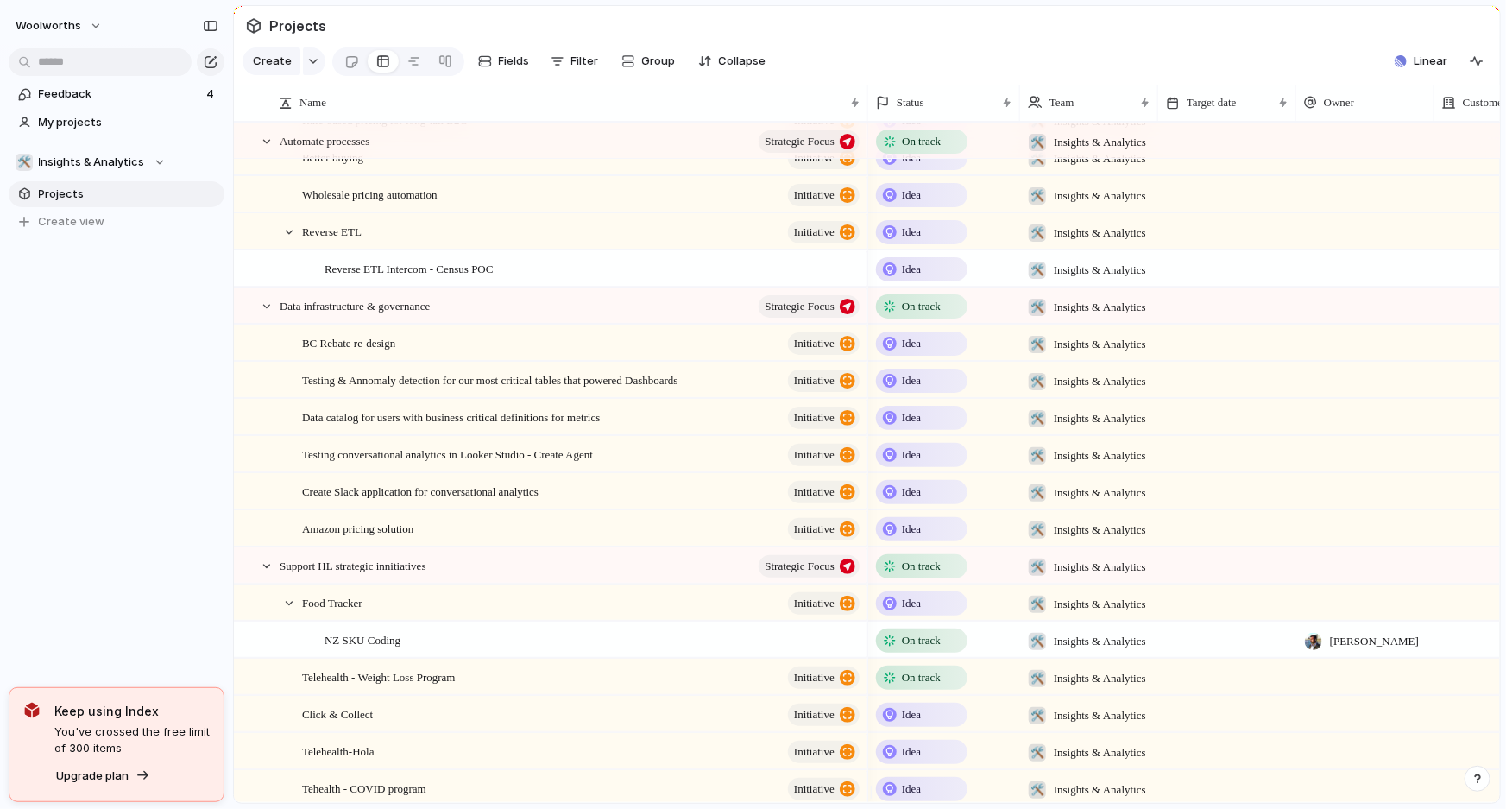
scroll to position [312, 0]
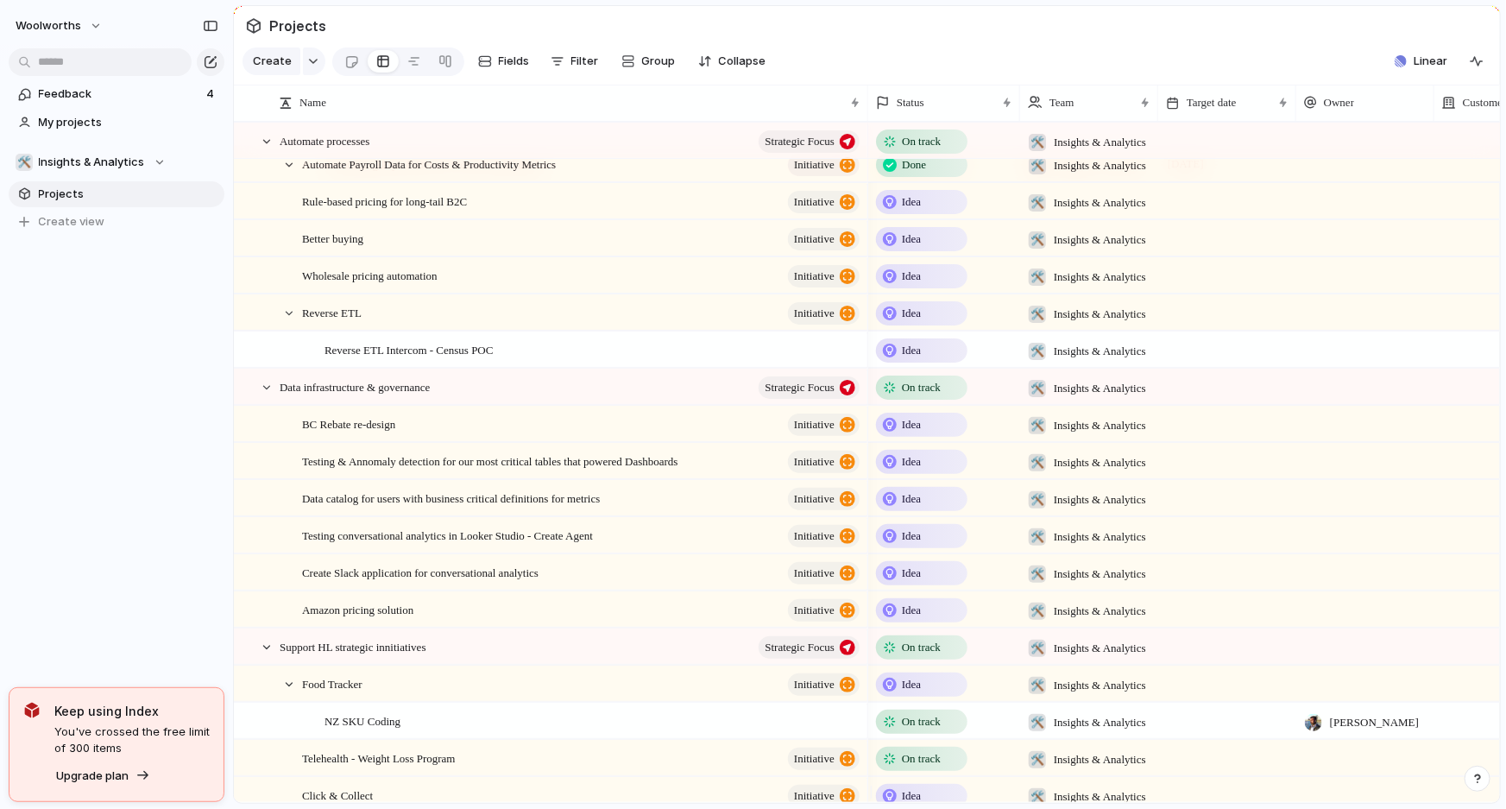
click at [929, 435] on div "Idea" at bounding box center [922, 424] width 88 height 21
click at [445, 432] on div "Idea Planned On track At risk Off track Paused Canceled Done" at bounding box center [753, 404] width 1506 height 809
click at [898, 435] on div "Idea" at bounding box center [922, 424] width 88 height 21
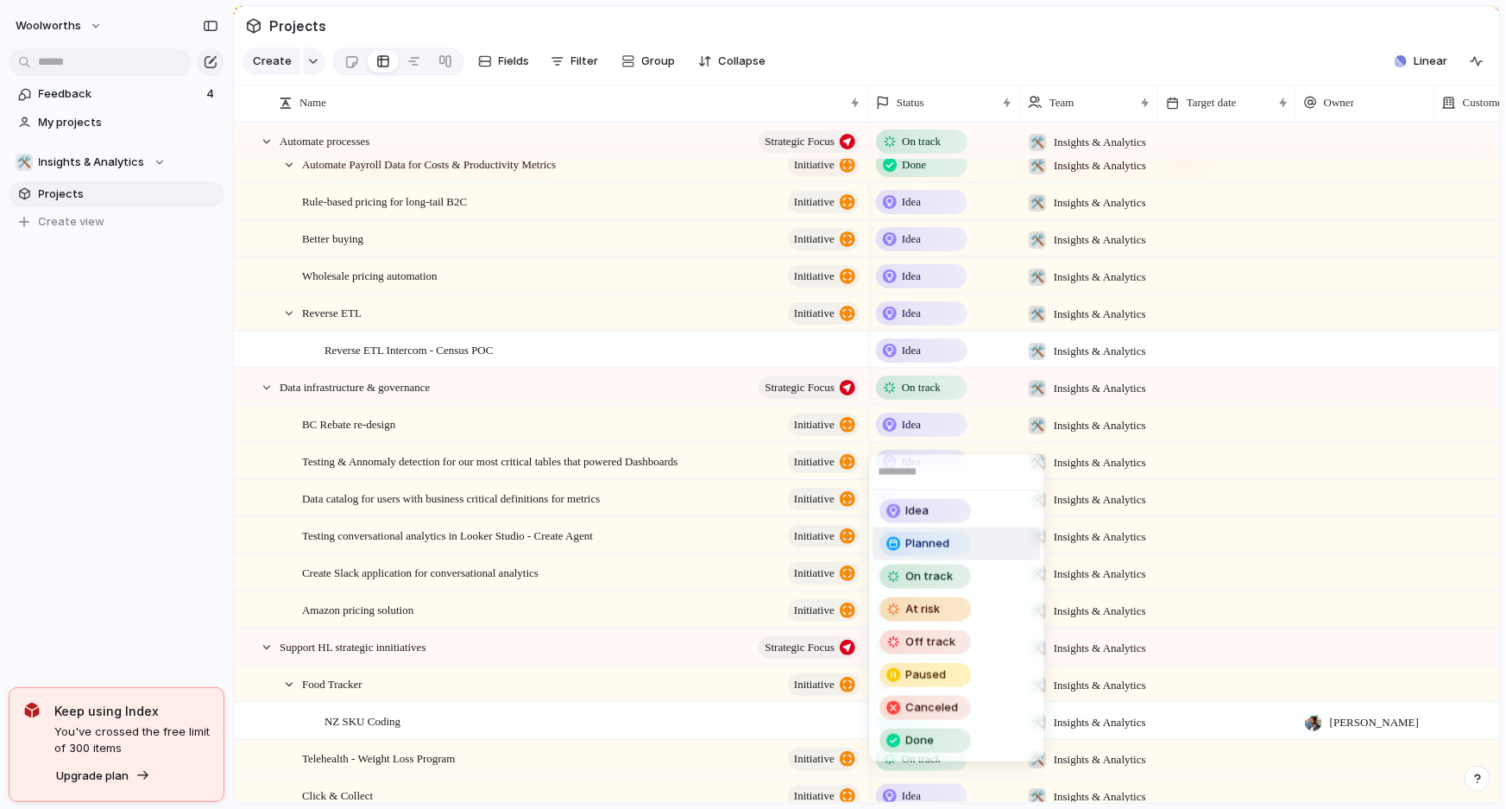
click at [1003, 543] on li "Planned" at bounding box center [955, 543] width 167 height 33
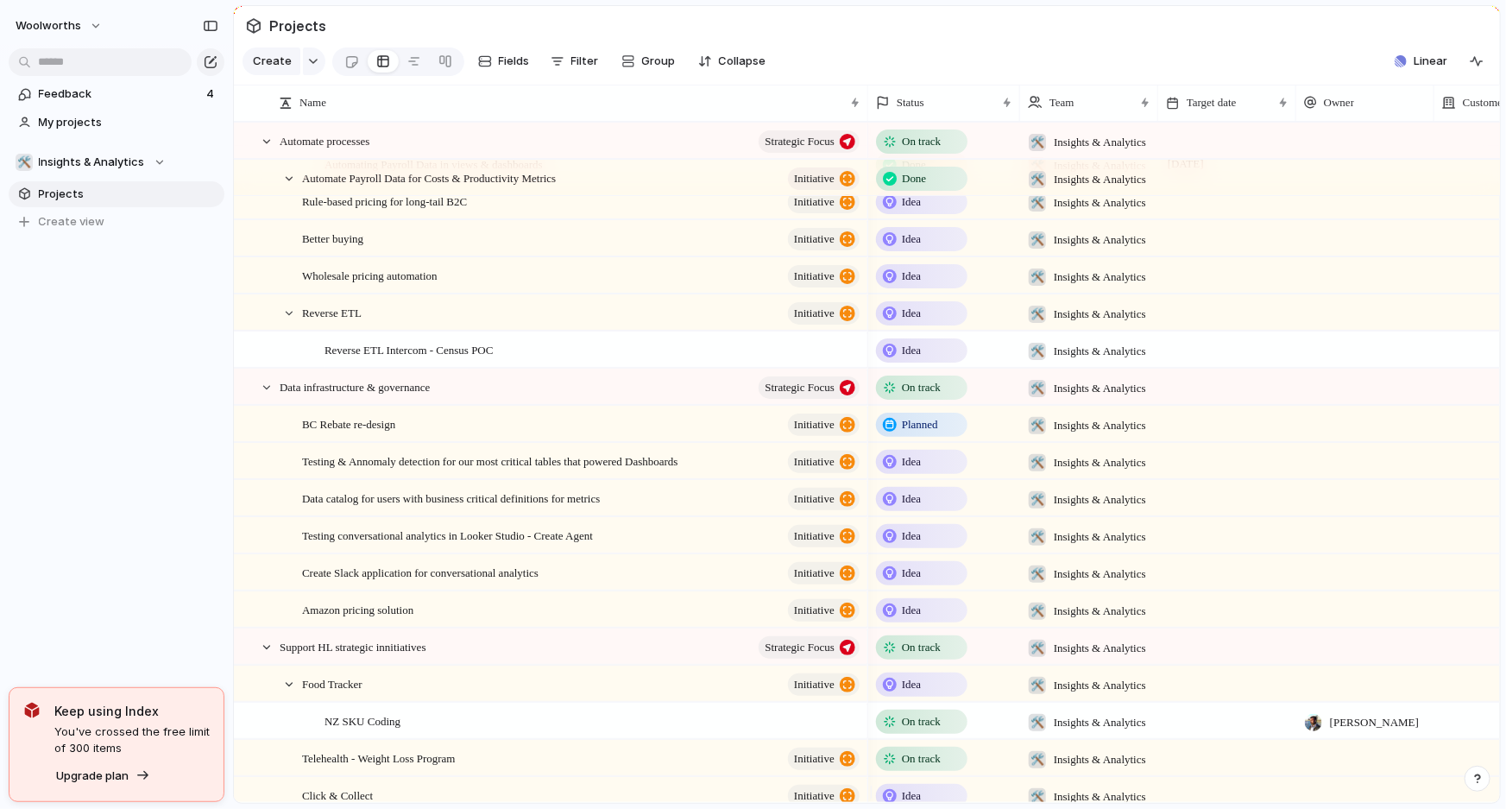
scroll to position [0, 0]
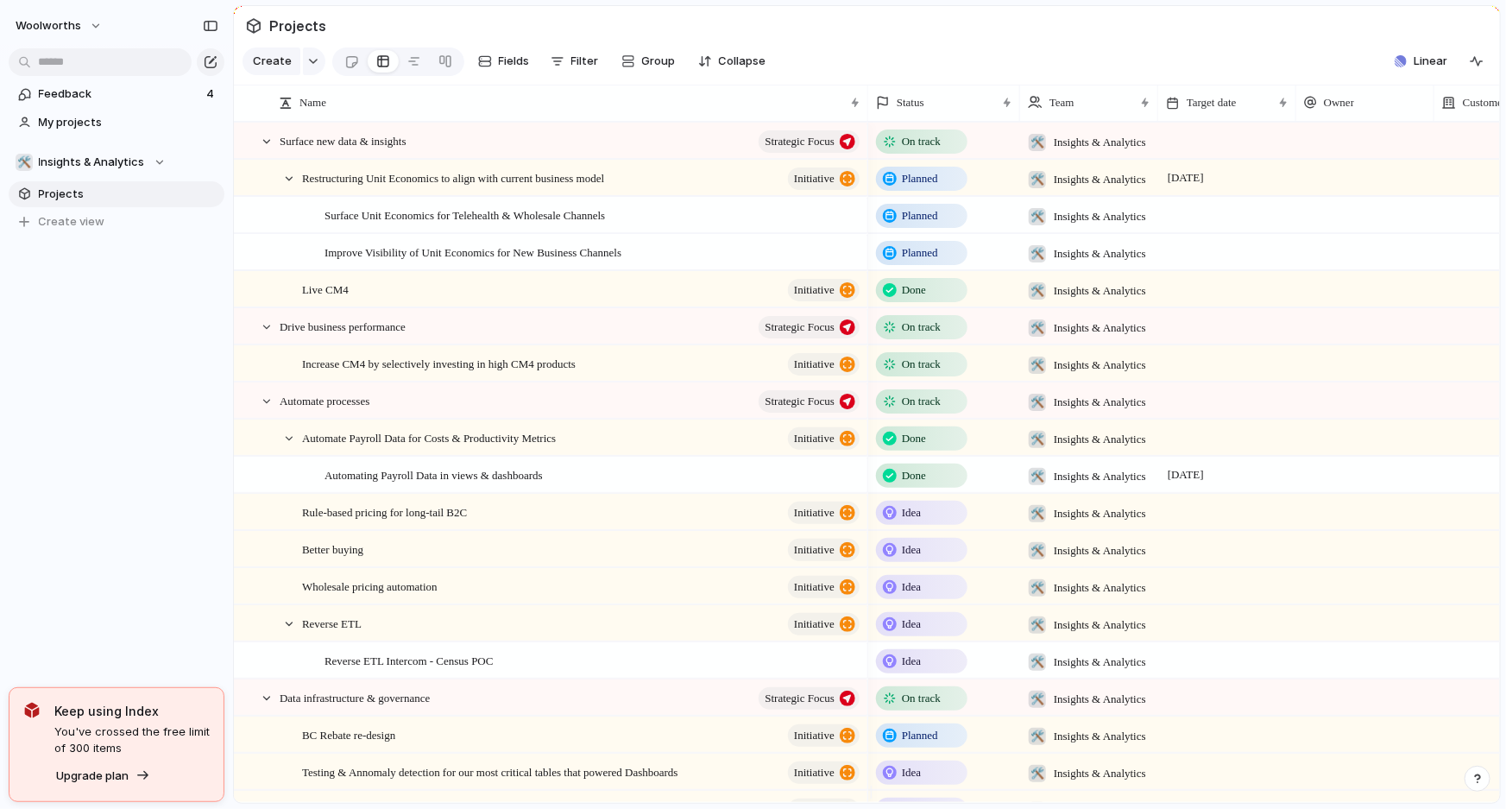
click at [1321, 185] on div at bounding box center [1365, 177] width 138 height 35
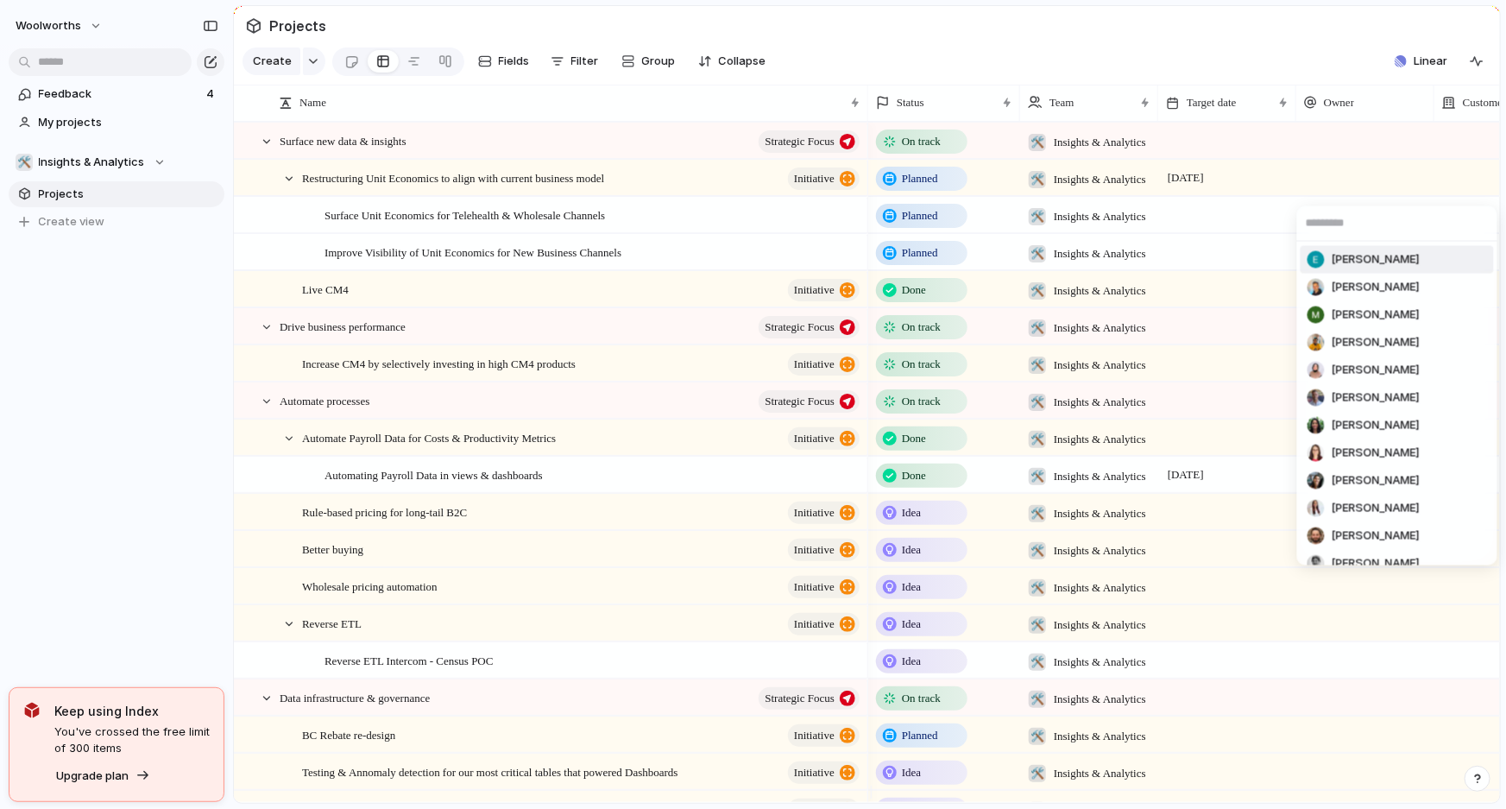
click at [1327, 251] on div "Ella Kerney" at bounding box center [1363, 259] width 112 height 17
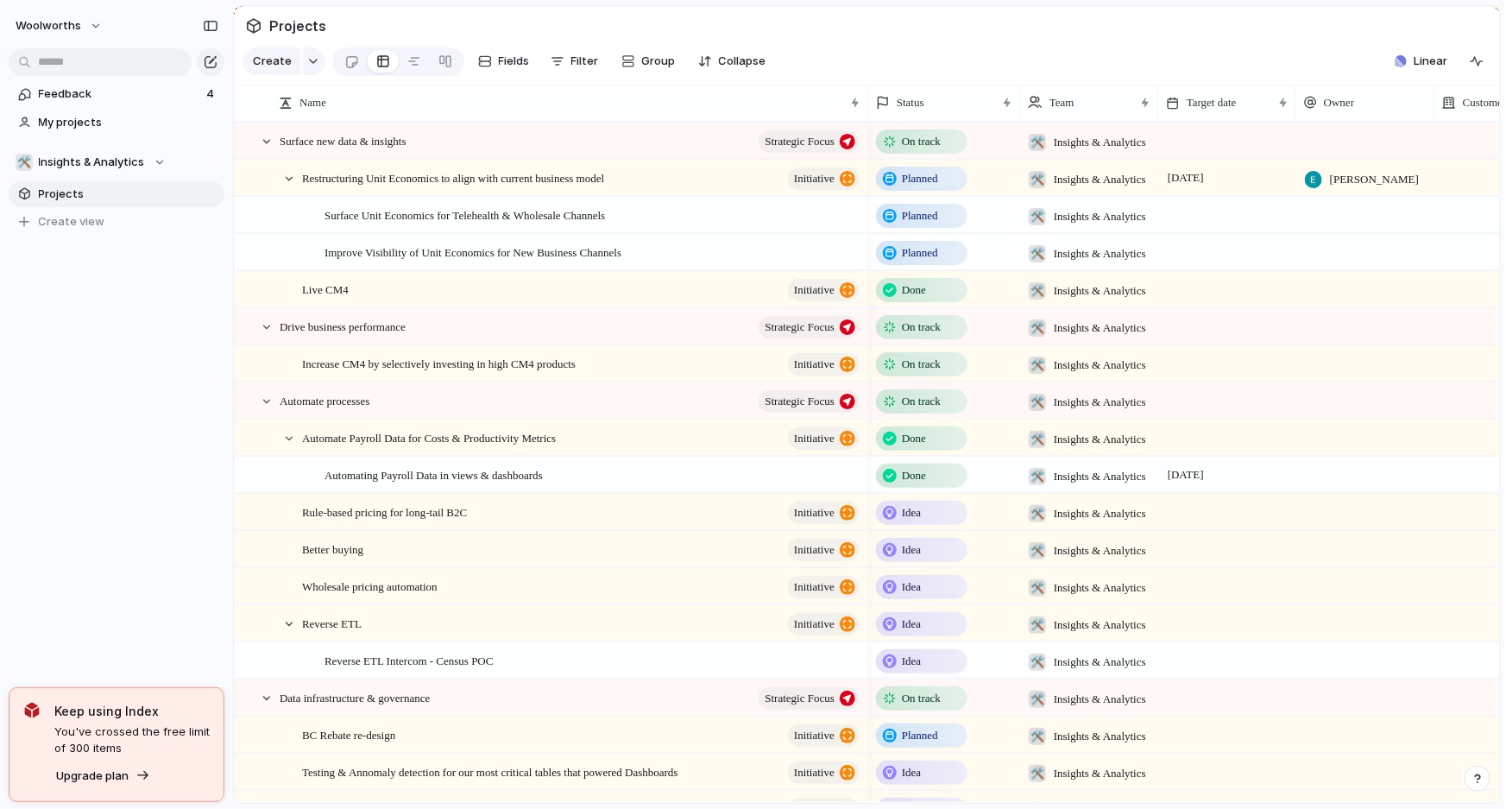
click at [1319, 230] on div at bounding box center [1365, 214] width 138 height 35
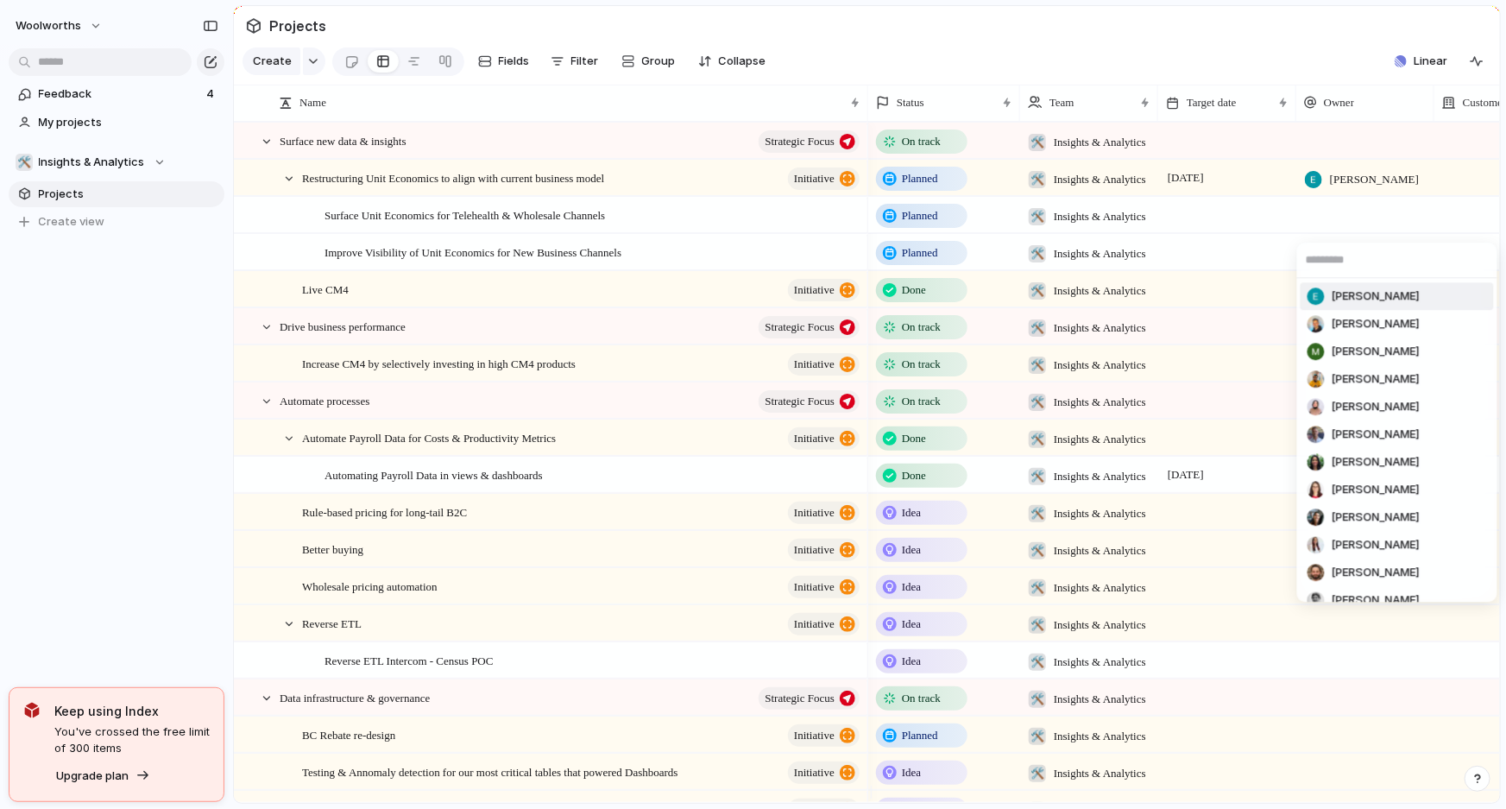
click at [1333, 290] on span "Ella Kerney" at bounding box center [1375, 296] width 88 height 17
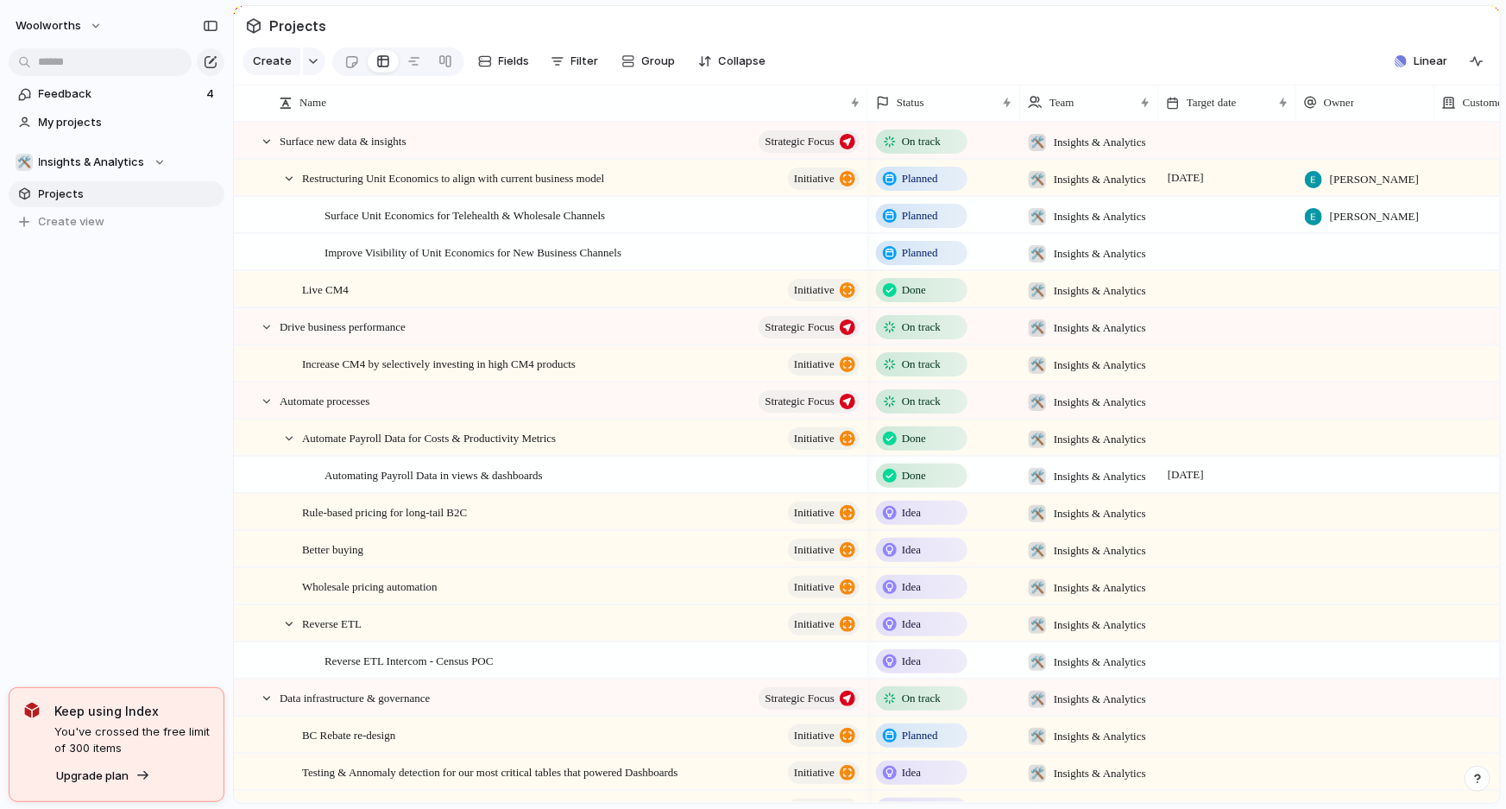
click at [1323, 267] on div at bounding box center [1365, 251] width 138 height 35
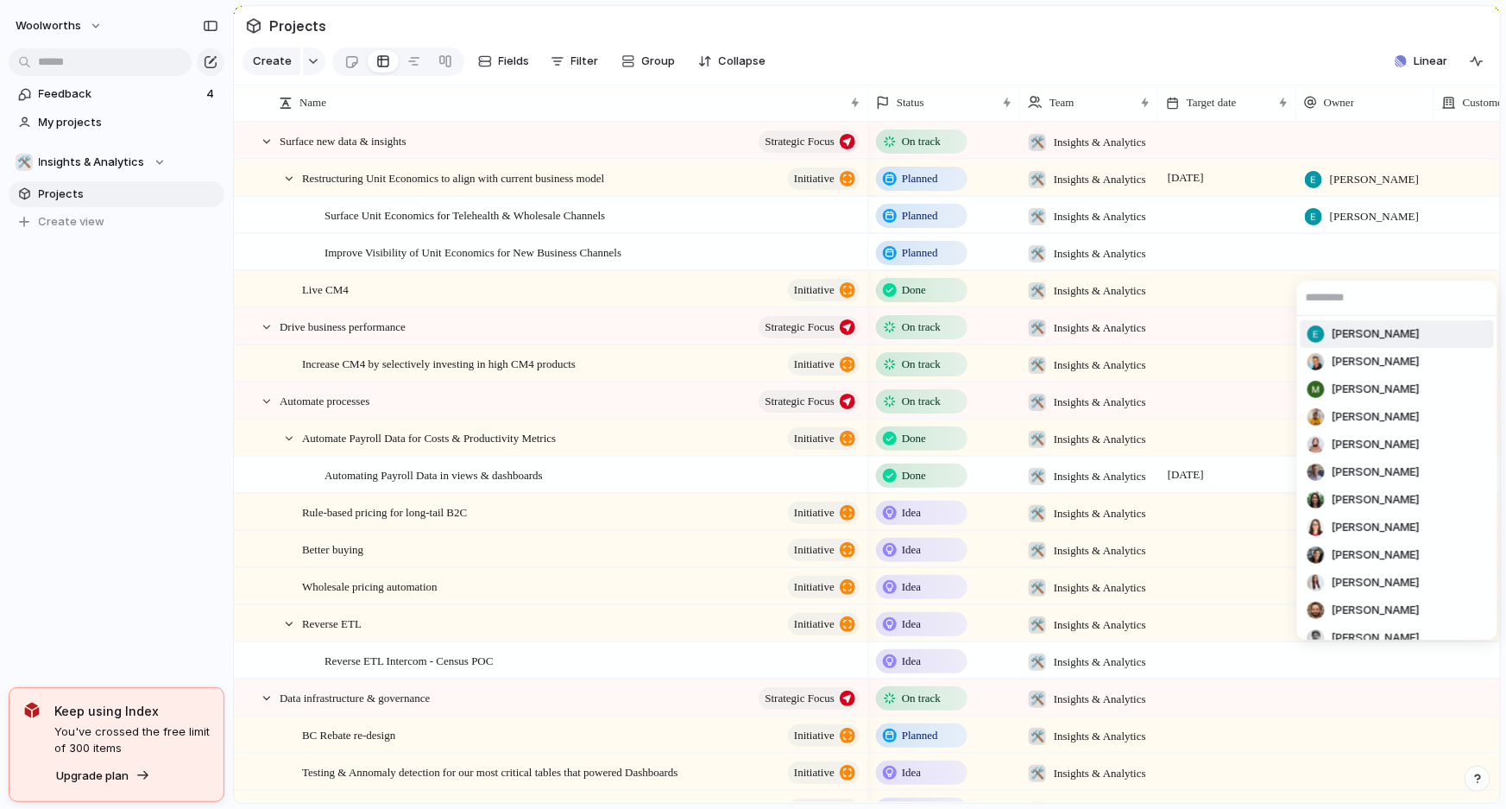
click at [1334, 337] on span "Ella Kerney" at bounding box center [1375, 333] width 88 height 17
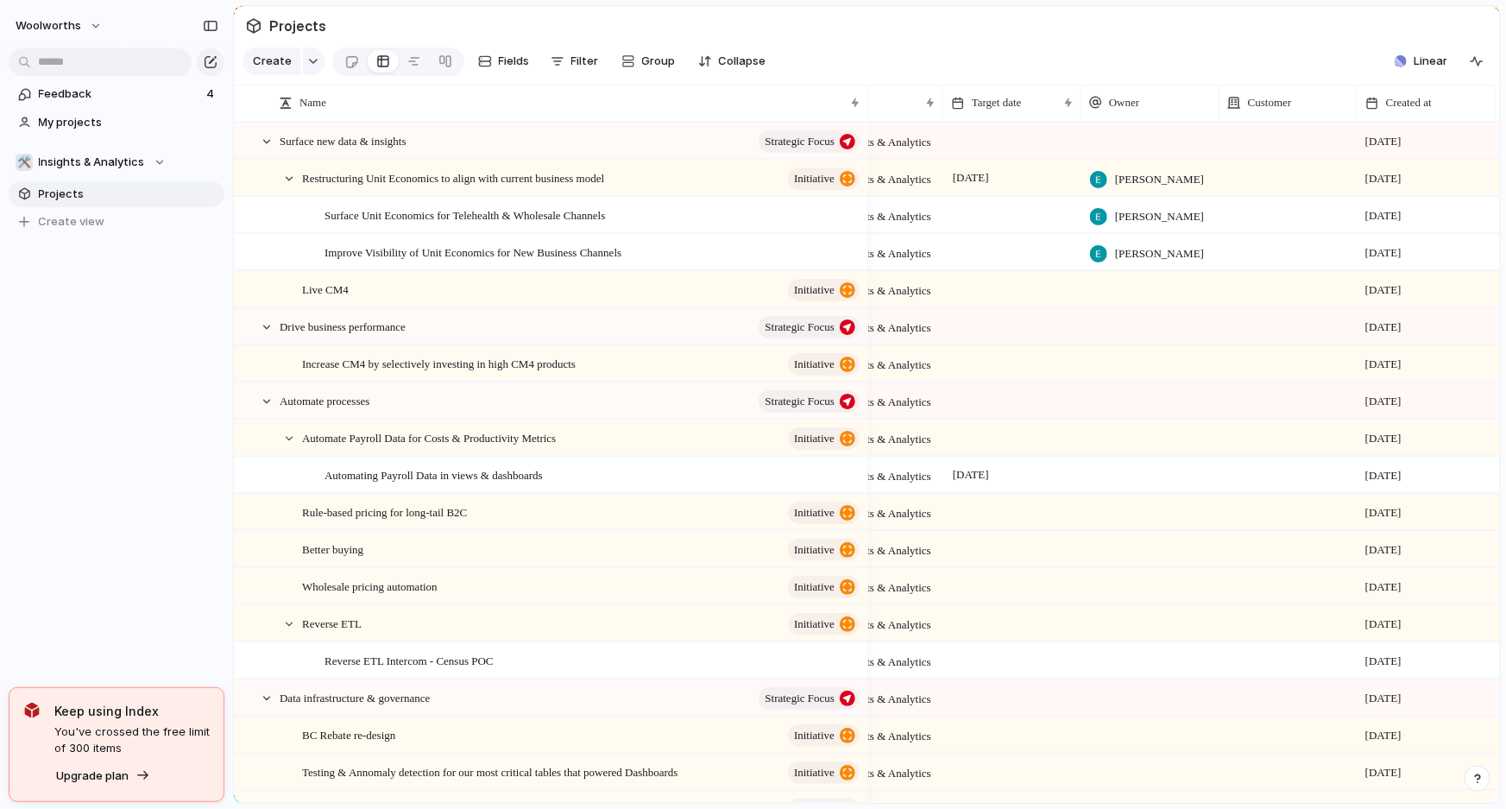
scroll to position [0, 211]
